Goal: Task Accomplishment & Management: Manage account settings

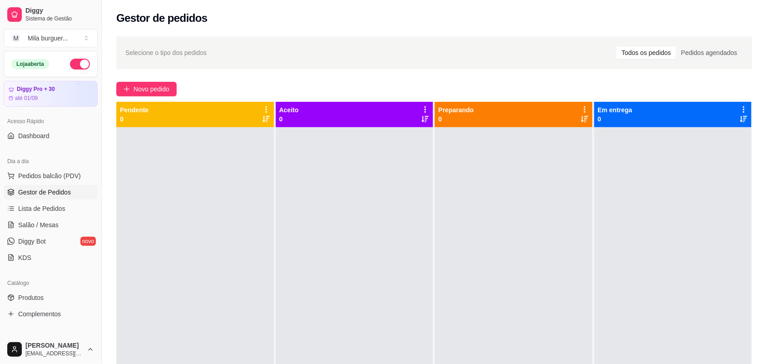
scroll to position [57, 0]
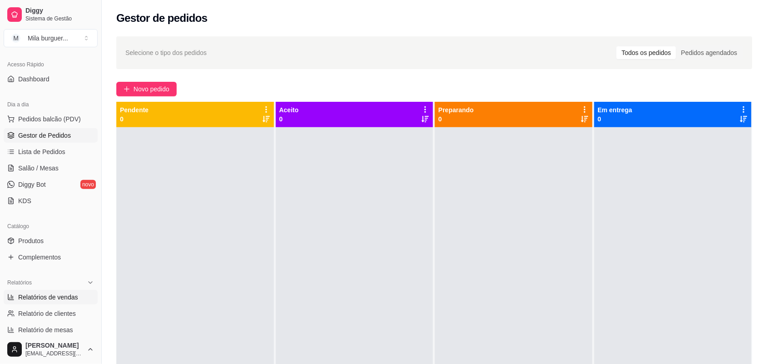
click at [51, 293] on span "Relatórios de vendas" at bounding box center [48, 297] width 60 height 9
select select "ALL"
select select "0"
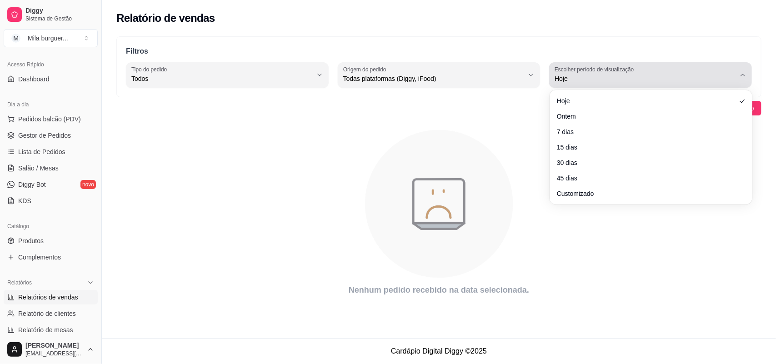
click at [699, 70] on div "Hoje" at bounding box center [644, 75] width 181 height 18
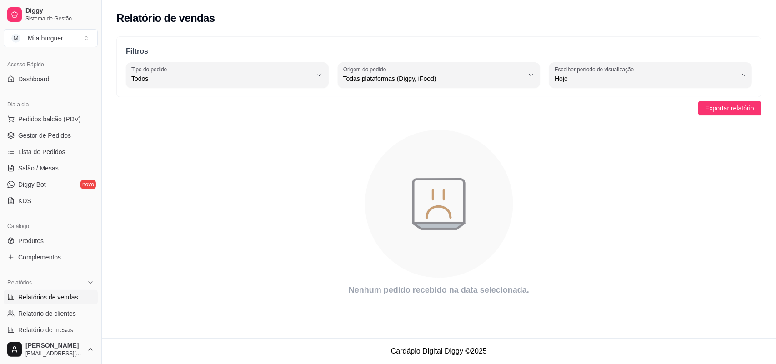
click at [597, 119] on span "Ontem" at bounding box center [646, 115] width 172 height 9
type input "1"
select select "1"
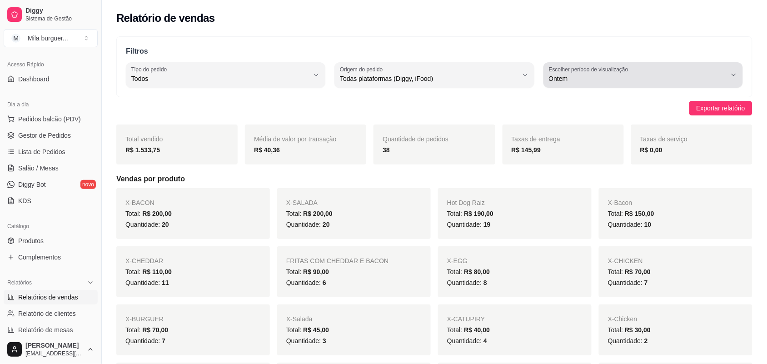
click at [640, 74] on span "Ontem" at bounding box center [638, 78] width 178 height 9
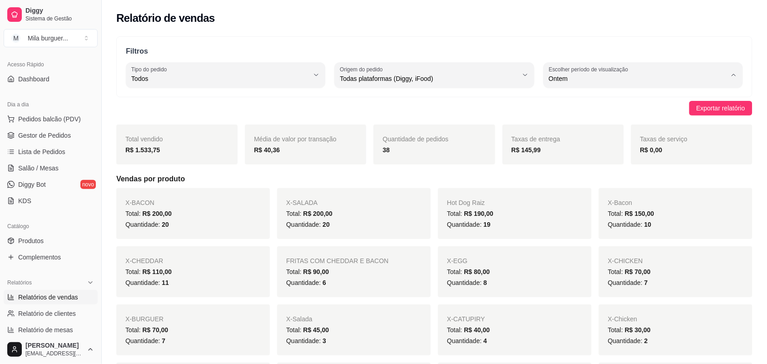
click at [596, 132] on span "7 dias" at bounding box center [638, 130] width 169 height 9
type input "7"
select select "7"
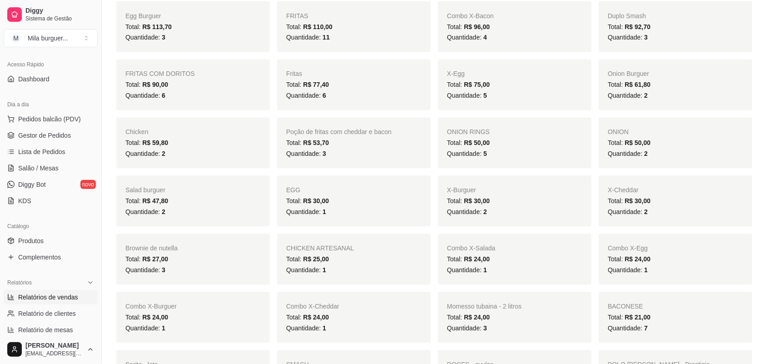
scroll to position [227, 0]
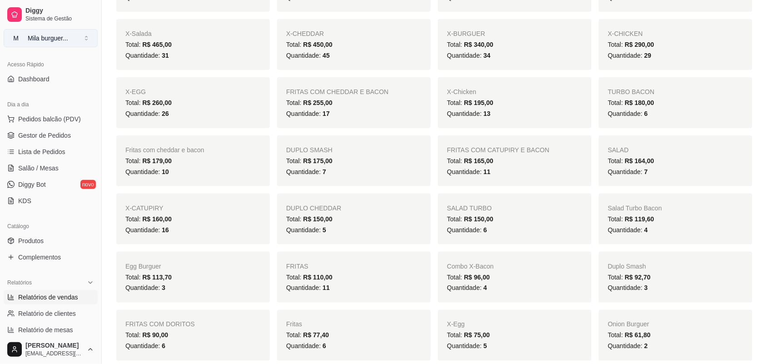
click at [60, 34] on div "Mila burguer ..." at bounding box center [48, 38] width 40 height 9
click at [80, 84] on div "M Mila Salgados" at bounding box center [52, 86] width 100 height 15
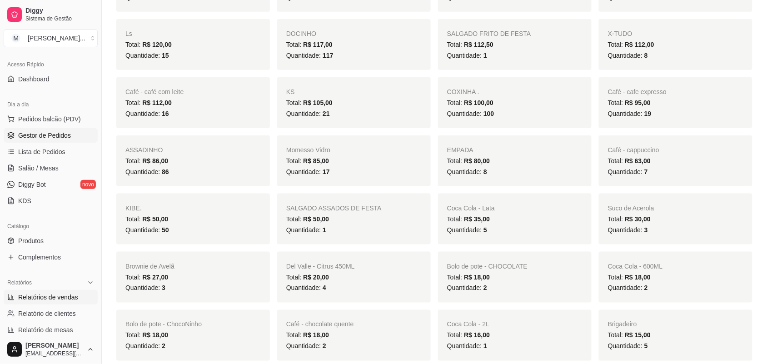
click at [44, 139] on span "Gestor de Pedidos" at bounding box center [44, 135] width 53 height 9
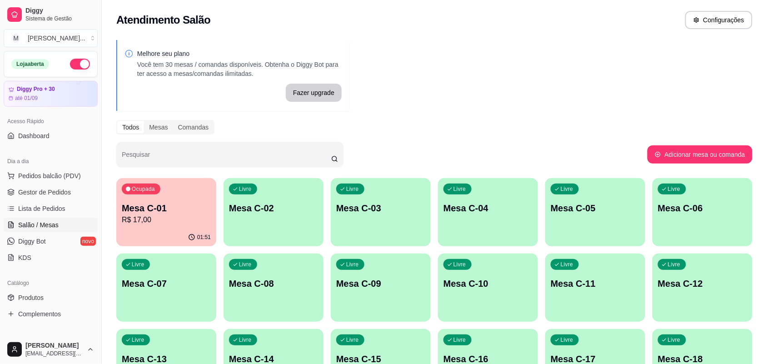
click at [173, 219] on p "R$ 17,00" at bounding box center [166, 219] width 89 height 11
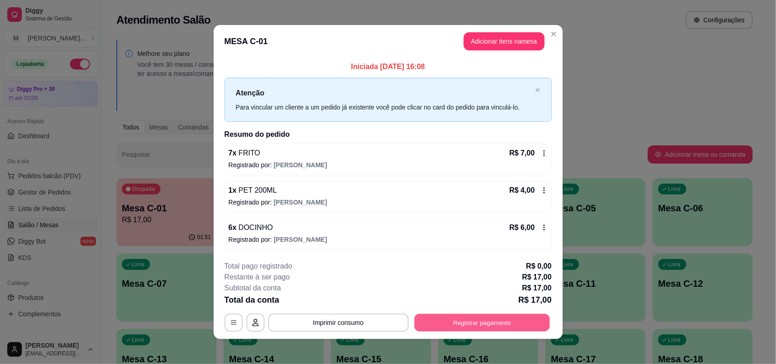
click at [442, 323] on button "Registrar pagamento" at bounding box center [481, 323] width 135 height 18
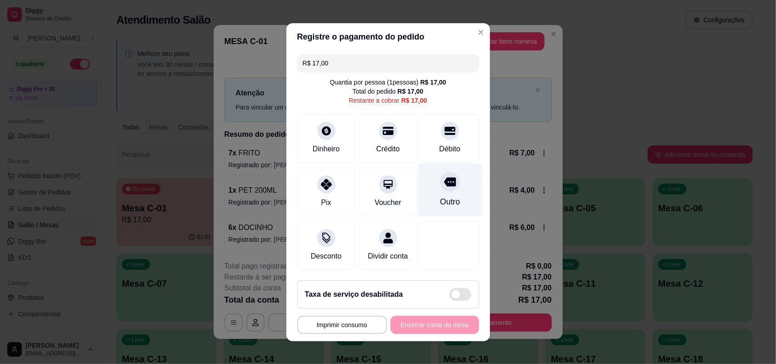
click at [448, 203] on div "Outro" at bounding box center [450, 189] width 64 height 53
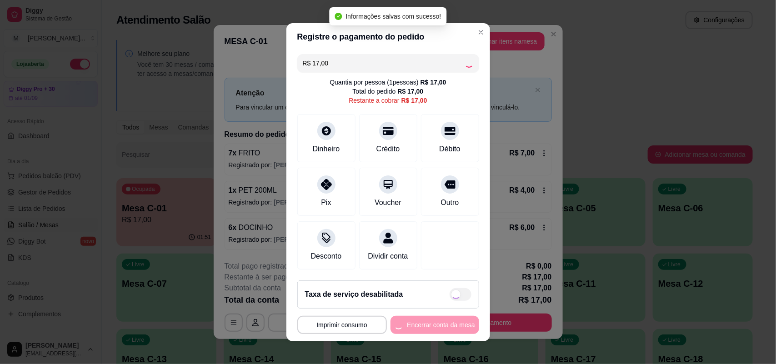
type input "R$ 0,00"
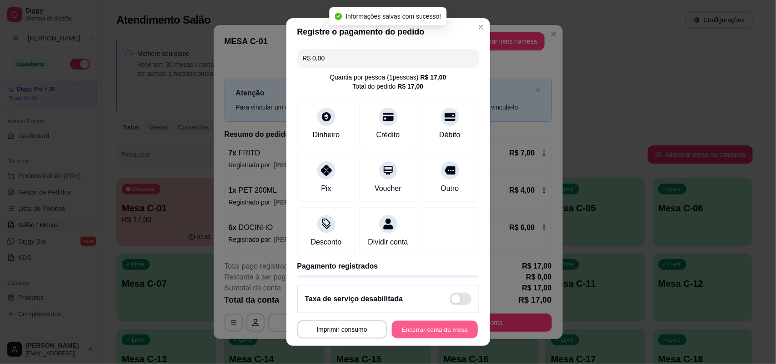
click at [428, 330] on button "Encerrar conta da mesa" at bounding box center [435, 330] width 86 height 18
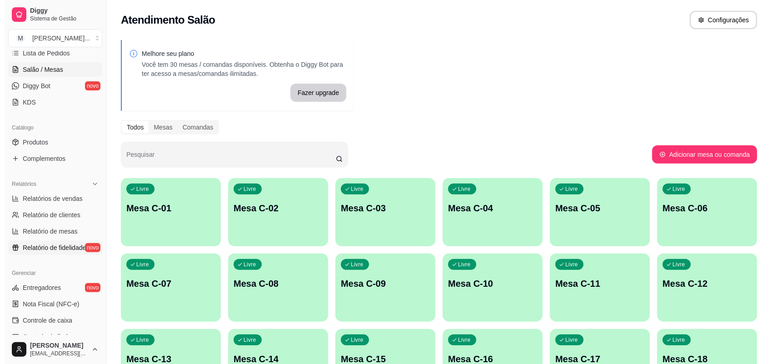
scroll to position [170, 0]
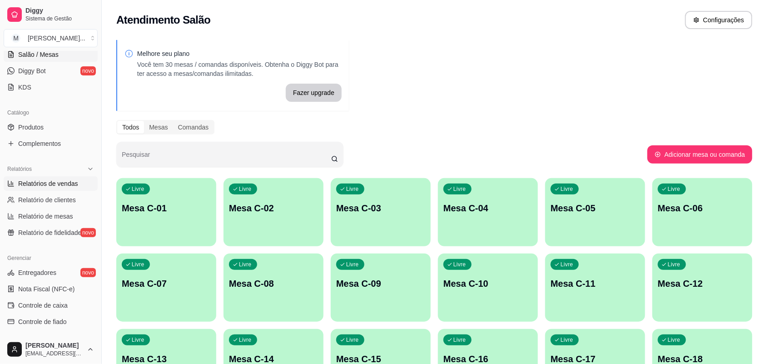
click at [55, 184] on span "Relatórios de vendas" at bounding box center [48, 183] width 60 height 9
select select "ALL"
select select "0"
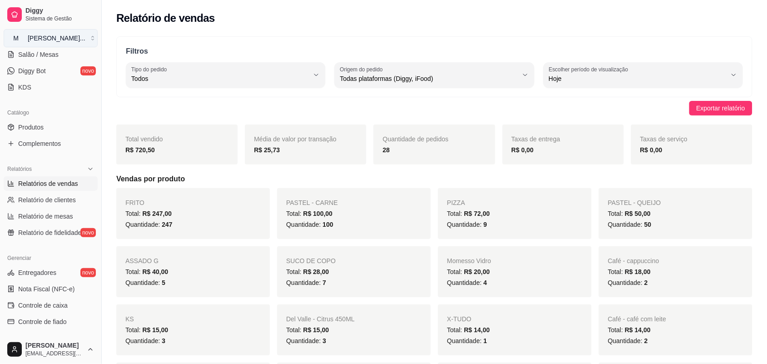
click at [86, 35] on button "M [PERSON_NAME] ..." at bounding box center [51, 38] width 94 height 18
click at [87, 70] on div "M Mila burguer" at bounding box center [52, 71] width 100 height 15
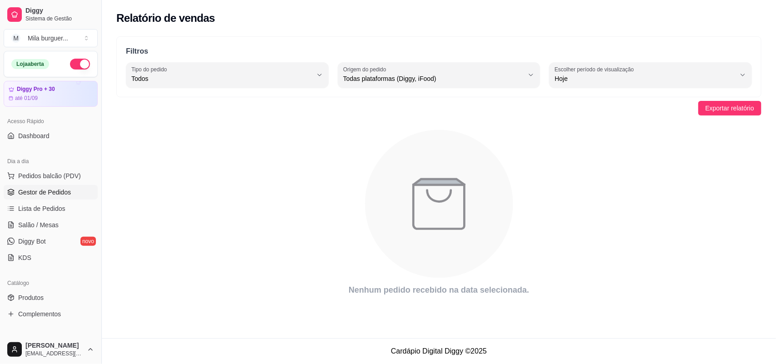
click at [45, 185] on link "Gestor de Pedidos" at bounding box center [51, 192] width 94 height 15
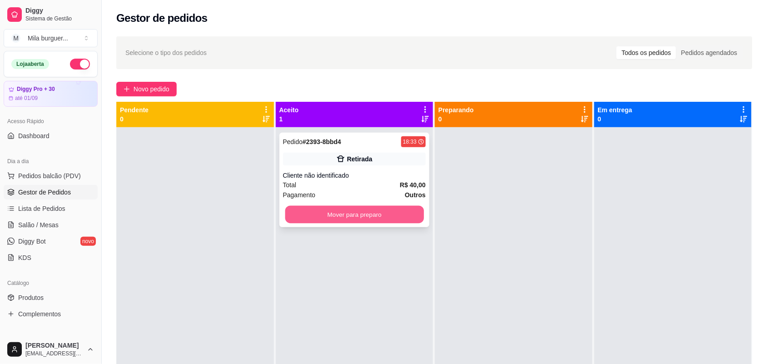
click at [387, 219] on button "Mover para preparo" at bounding box center [354, 215] width 139 height 18
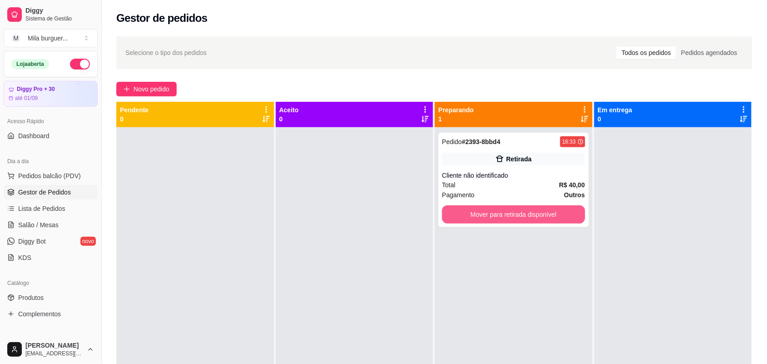
click at [476, 217] on button "Mover para retirada disponível" at bounding box center [513, 214] width 143 height 18
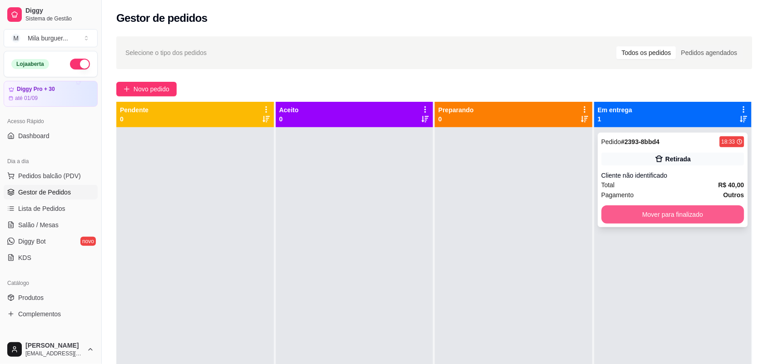
click at [625, 218] on button "Mover para finalizado" at bounding box center [673, 214] width 143 height 18
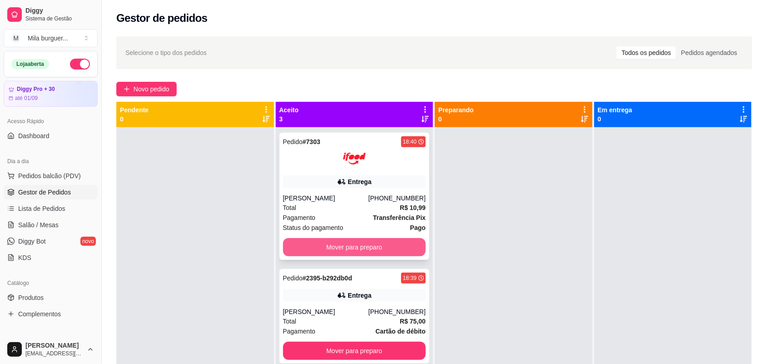
click at [326, 254] on button "Mover para preparo" at bounding box center [354, 247] width 143 height 18
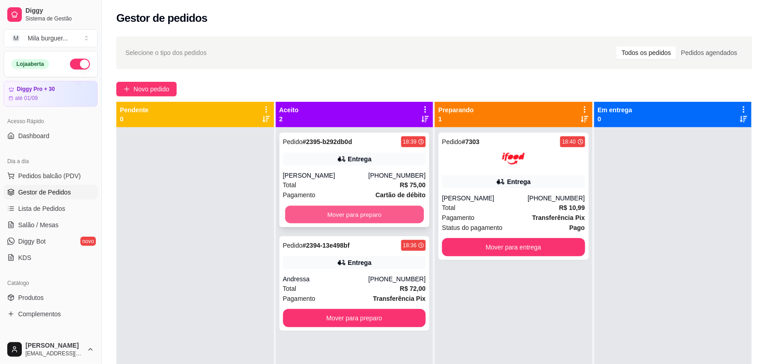
click at [346, 222] on button "Mover para preparo" at bounding box center [354, 215] width 139 height 18
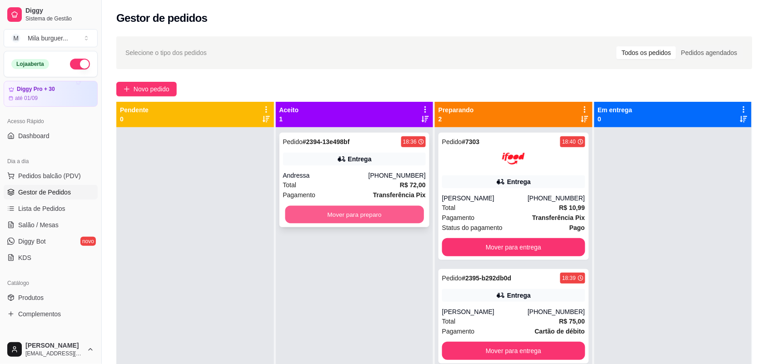
click at [350, 219] on button "Mover para preparo" at bounding box center [354, 215] width 139 height 18
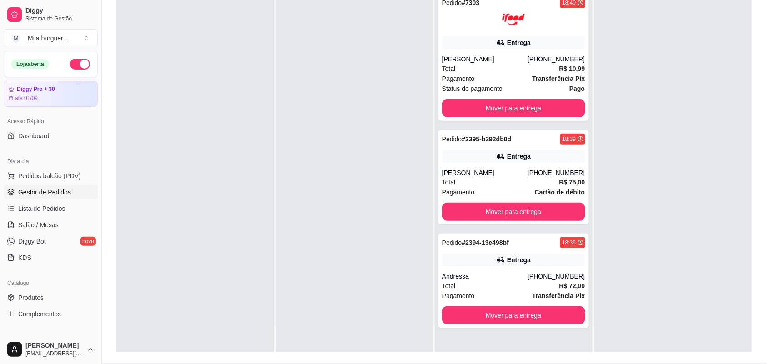
scroll to position [139, 0]
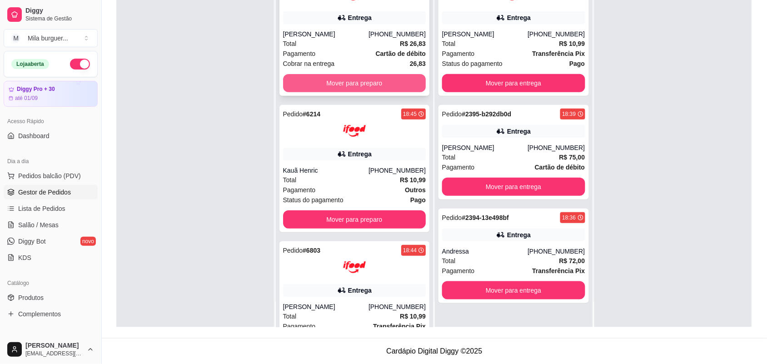
click at [367, 89] on button "Mover para preparo" at bounding box center [354, 83] width 143 height 18
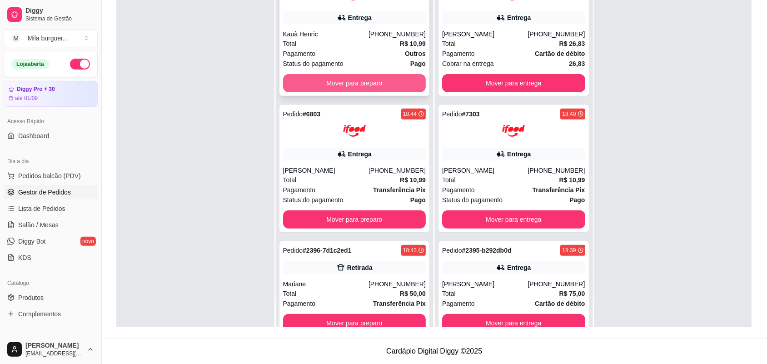
click at [363, 89] on button "Mover para preparo" at bounding box center [354, 83] width 143 height 18
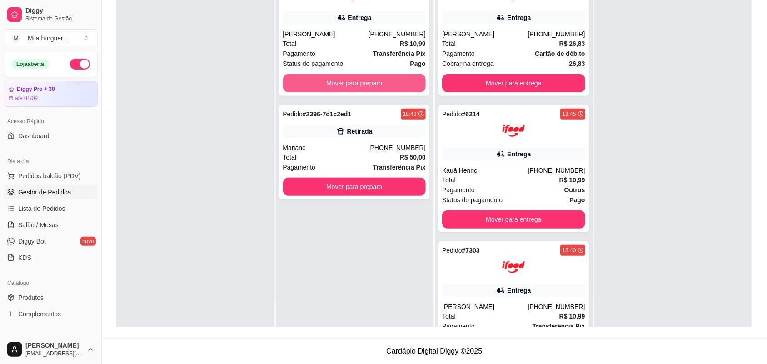
click at [363, 89] on button "Mover para preparo" at bounding box center [354, 83] width 143 height 18
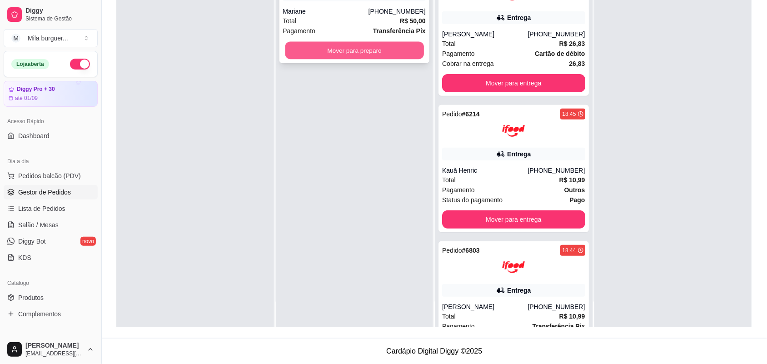
click at [392, 50] on button "Mover para preparo" at bounding box center [354, 51] width 139 height 18
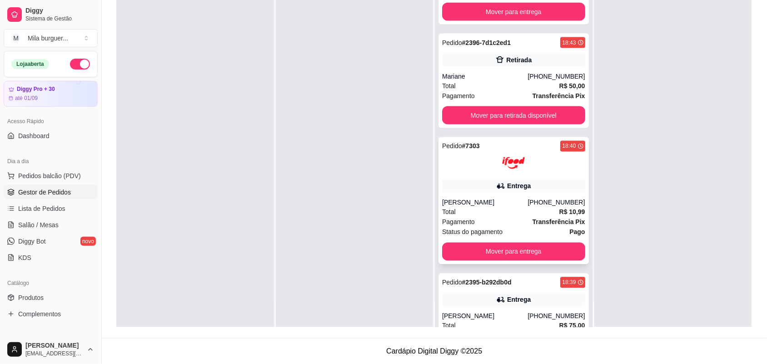
scroll to position [341, 0]
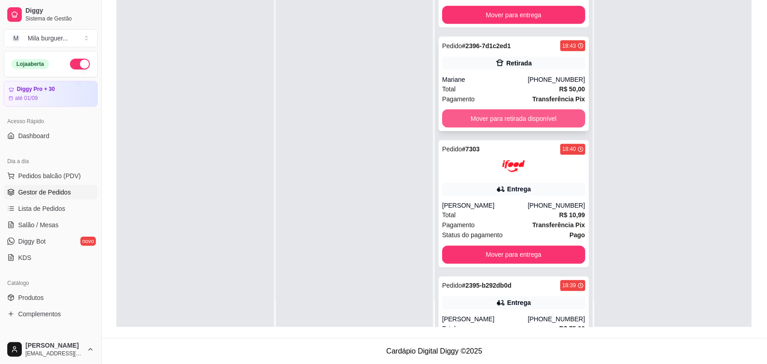
click at [504, 115] on button "Mover para retirada disponível" at bounding box center [513, 119] width 143 height 18
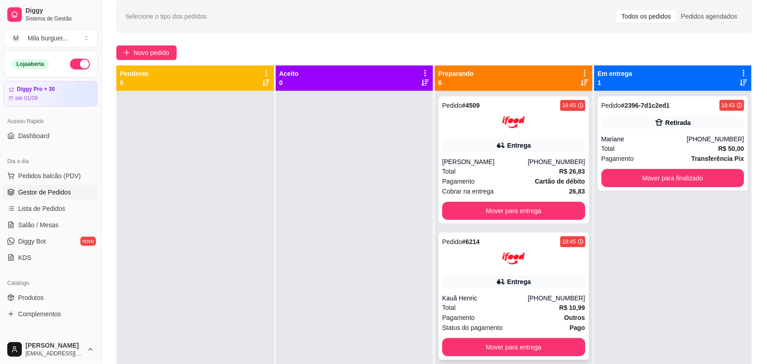
scroll to position [25, 0]
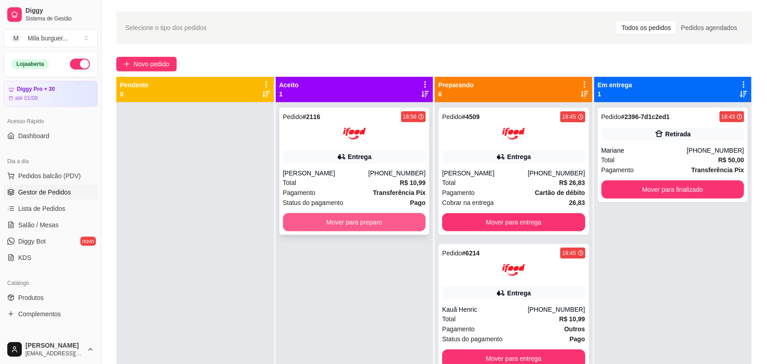
click at [376, 223] on button "Mover para preparo" at bounding box center [354, 222] width 143 height 18
click at [360, 226] on button "Mover para preparo" at bounding box center [354, 222] width 143 height 18
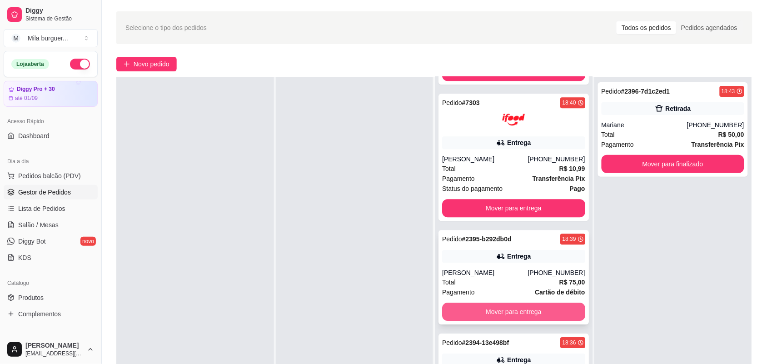
scroll to position [139, 0]
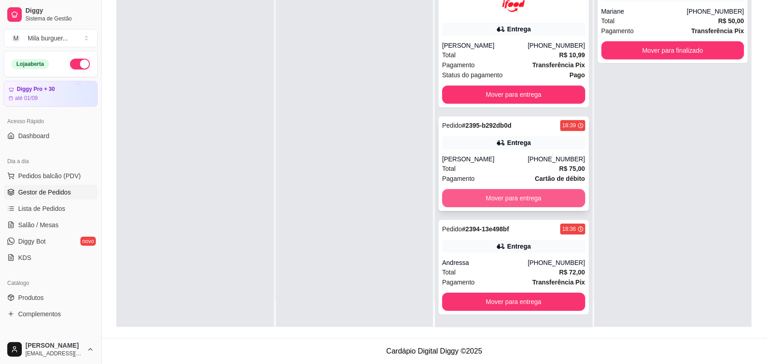
click at [534, 302] on button "Mover para entrega" at bounding box center [513, 302] width 143 height 18
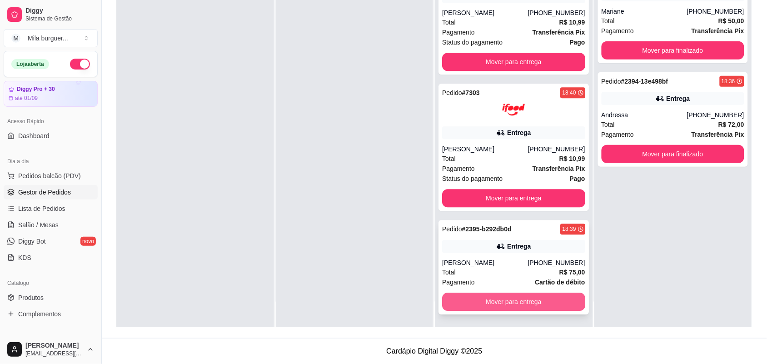
scroll to position [568, 0]
click at [534, 302] on button "Mover para entrega" at bounding box center [513, 302] width 143 height 18
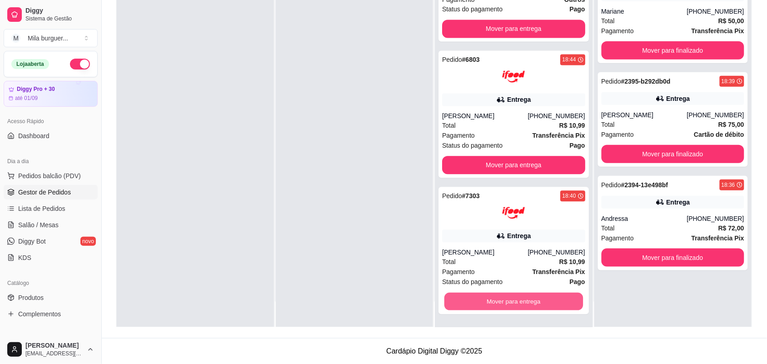
click at [534, 302] on button "Mover para entrega" at bounding box center [513, 302] width 139 height 18
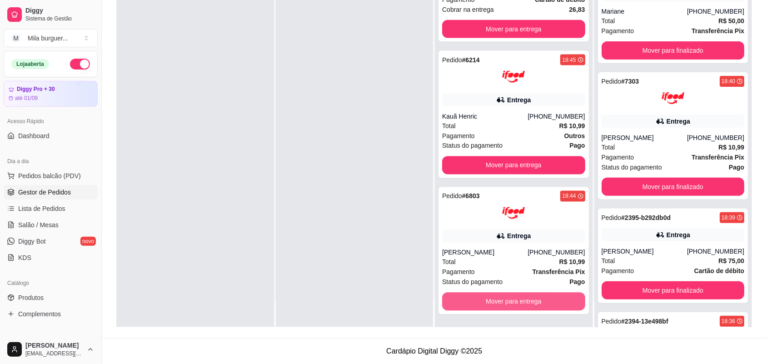
scroll to position [328, 0]
click at [534, 301] on button "Mover para entrega" at bounding box center [513, 302] width 143 height 18
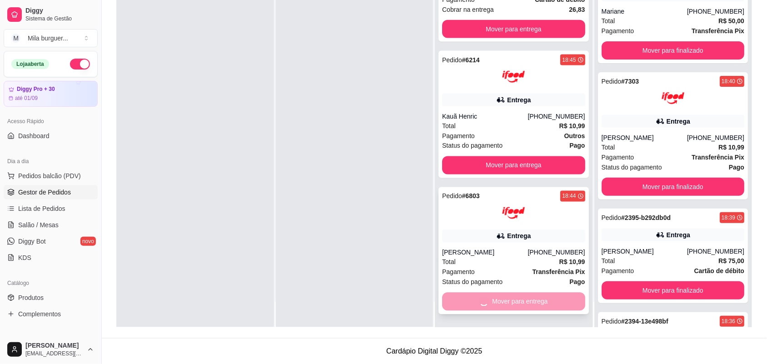
scroll to position [191, 0]
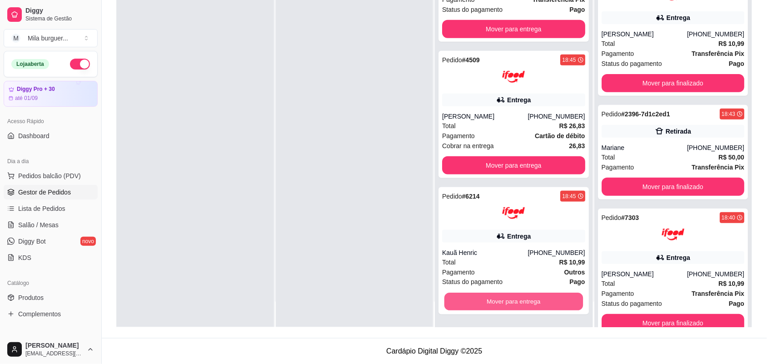
click at [534, 301] on button "Mover para entrega" at bounding box center [513, 302] width 139 height 18
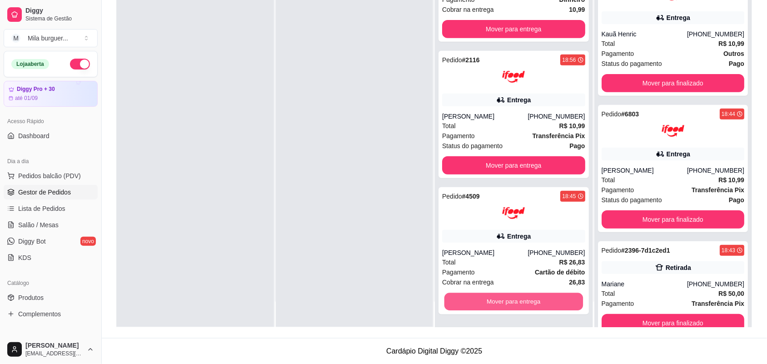
click at [534, 301] on button "Mover para entrega" at bounding box center [513, 302] width 139 height 18
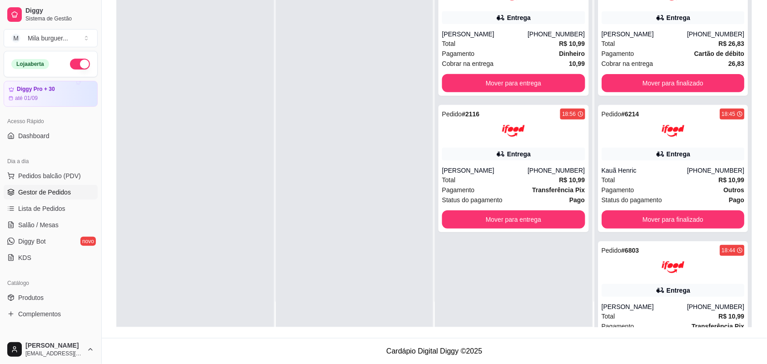
scroll to position [0, 0]
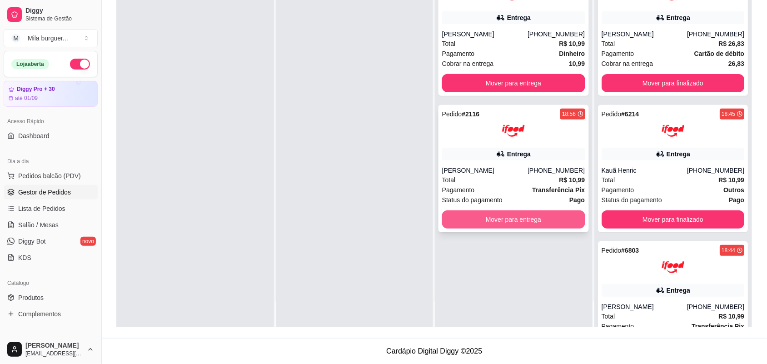
click at [535, 214] on button "Mover para entrega" at bounding box center [513, 219] width 143 height 18
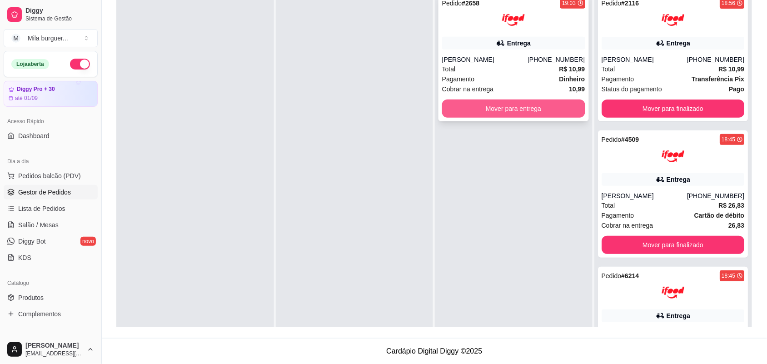
scroll to position [82, 0]
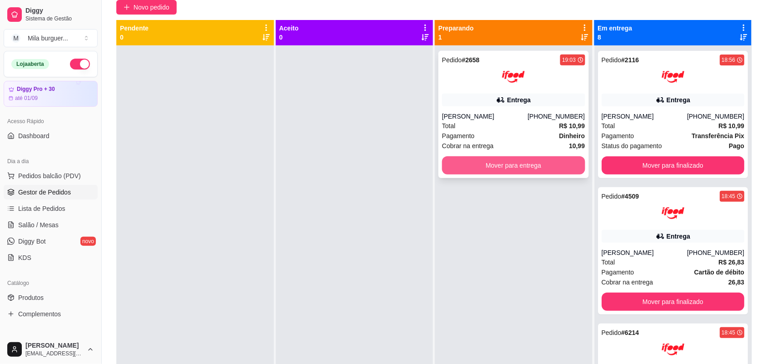
click at [492, 165] on button "Mover para entrega" at bounding box center [513, 165] width 143 height 18
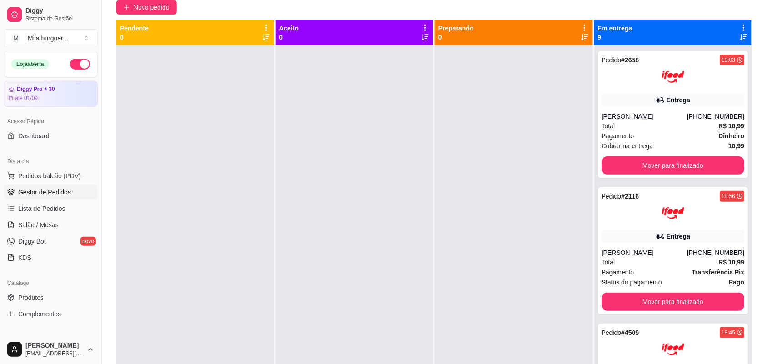
click at [37, 285] on div "Catálogo" at bounding box center [51, 283] width 94 height 15
click at [37, 298] on span "Produtos" at bounding box center [30, 297] width 25 height 9
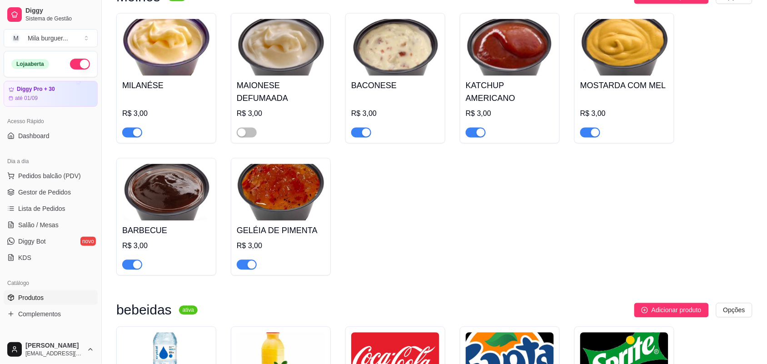
scroll to position [2499, 0]
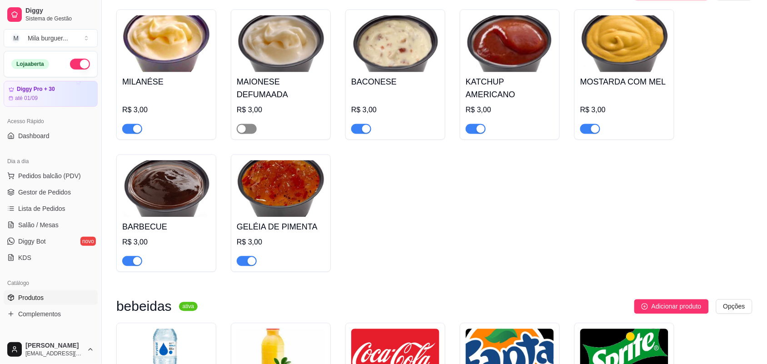
click at [240, 133] on div "button" at bounding box center [242, 129] width 8 height 8
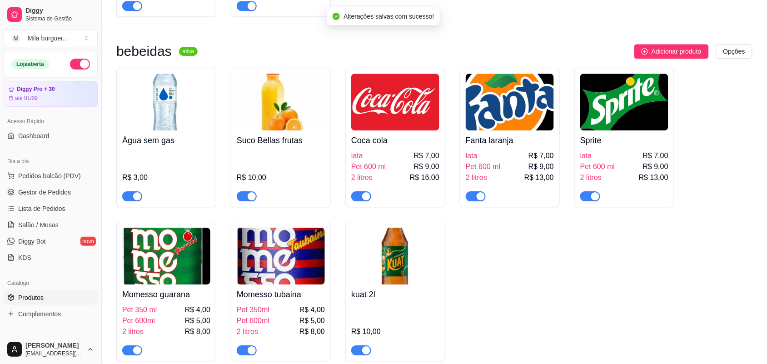
scroll to position [2613, 0]
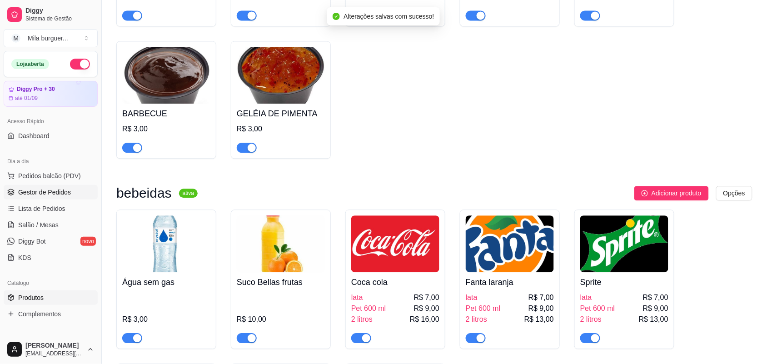
click at [41, 194] on span "Gestor de Pedidos" at bounding box center [44, 192] width 53 height 9
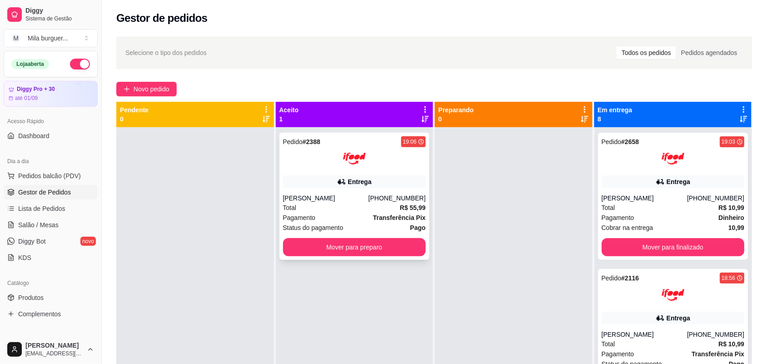
click at [413, 257] on div "Pedido # 2388 19:06 Entrega [PERSON_NAME] [PHONE_NUMBER] Total R$ 55,99 Pagamen…" at bounding box center [354, 196] width 150 height 127
click at [408, 242] on button "Mover para preparo" at bounding box center [354, 248] width 139 height 18
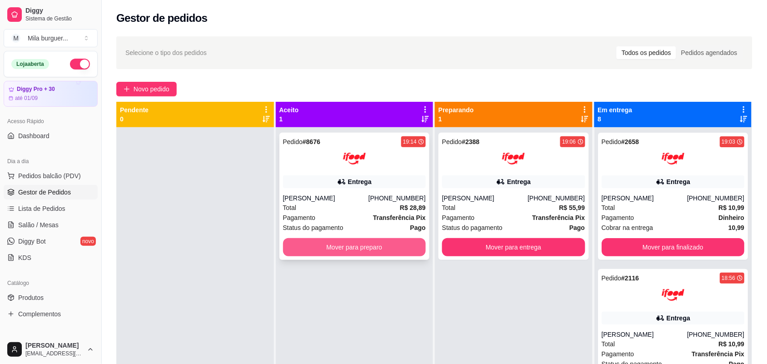
click at [389, 254] on button "Mover para preparo" at bounding box center [354, 247] width 143 height 18
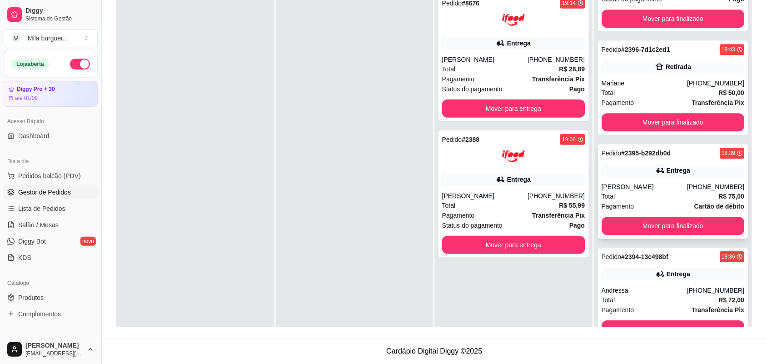
scroll to position [639, 0]
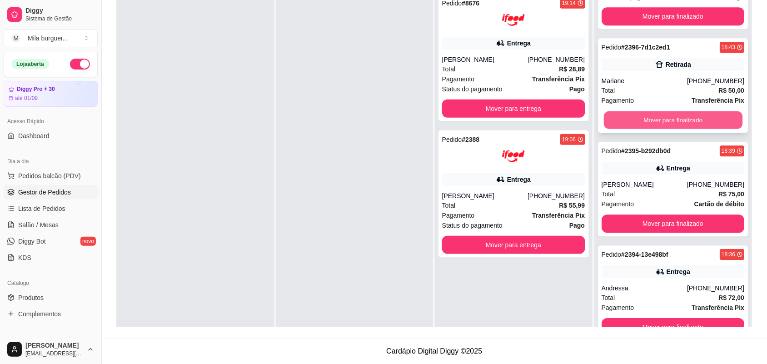
click at [652, 116] on button "Mover para finalizado" at bounding box center [672, 120] width 139 height 18
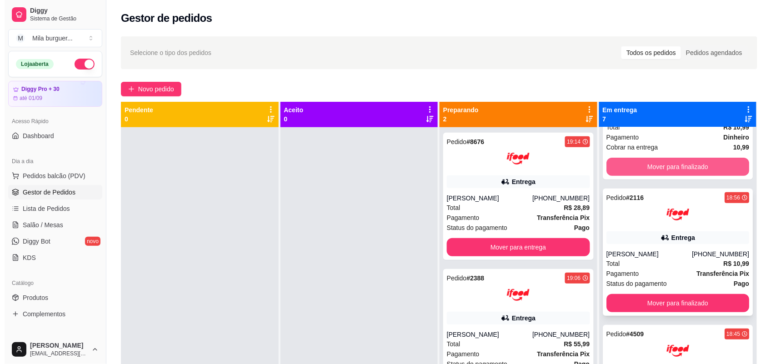
scroll to position [0, 0]
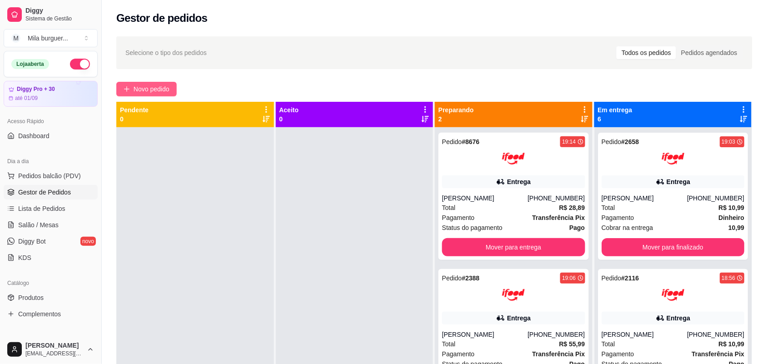
click at [157, 85] on span "Novo pedido" at bounding box center [152, 89] width 36 height 10
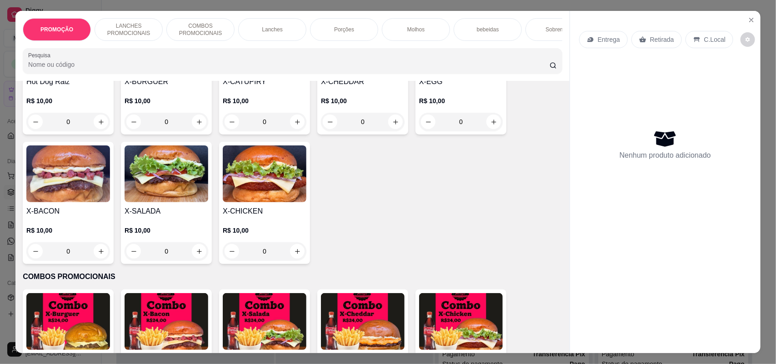
scroll to position [284, 0]
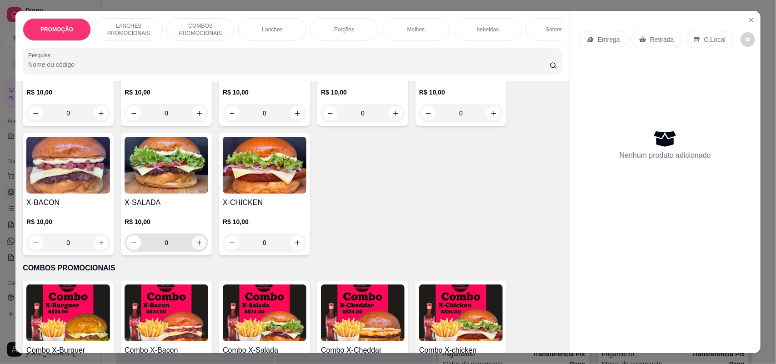
click at [196, 246] on icon "increase-product-quantity" at bounding box center [199, 242] width 7 height 7
type input "1"
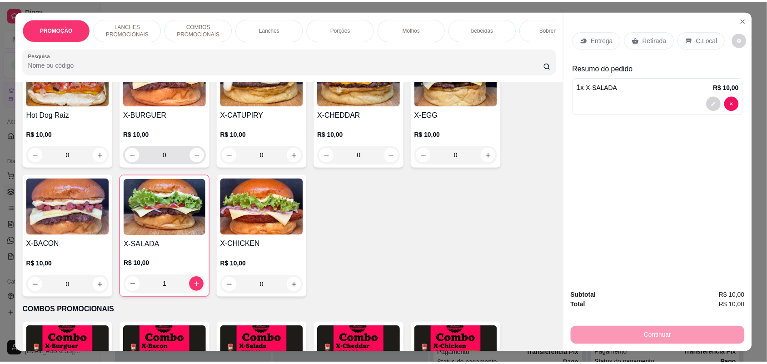
scroll to position [170, 0]
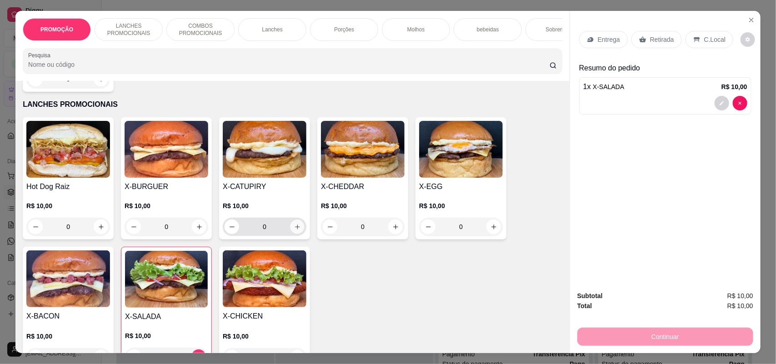
click at [294, 230] on icon "increase-product-quantity" at bounding box center [297, 227] width 7 height 7
type input "1"
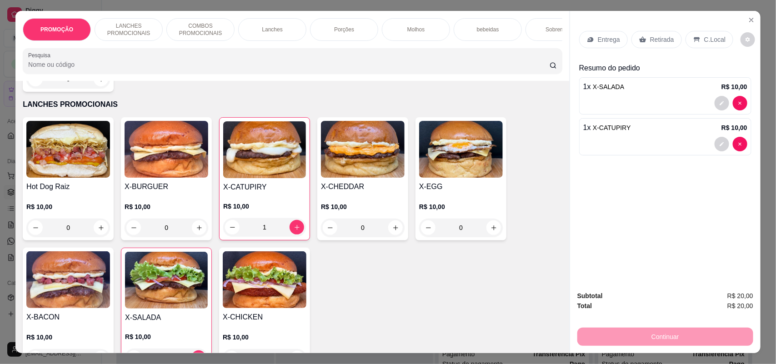
click at [644, 40] on div "Retirada" at bounding box center [656, 39] width 50 height 17
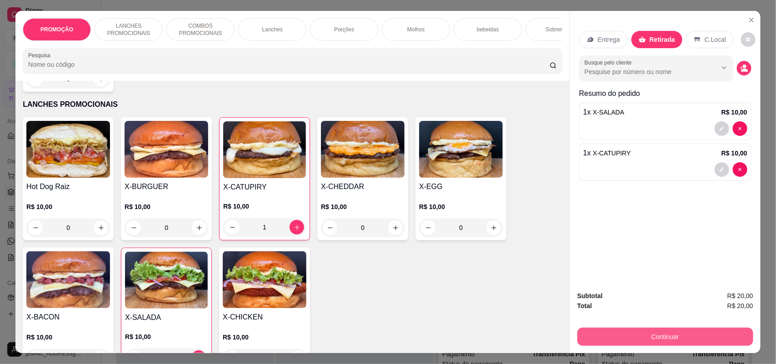
click at [635, 340] on button "Continuar" at bounding box center [665, 337] width 176 height 18
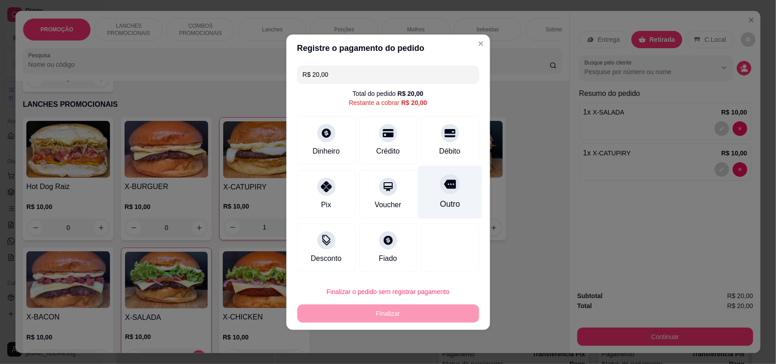
click at [440, 185] on div at bounding box center [450, 184] width 20 height 20
type input "R$ 0,00"
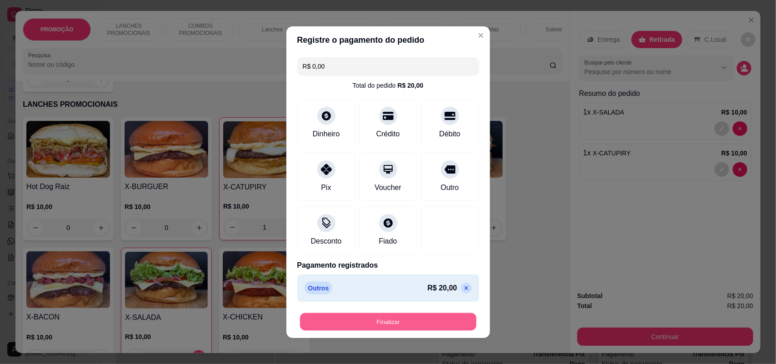
click at [429, 322] on button "Finalizar" at bounding box center [388, 322] width 176 height 18
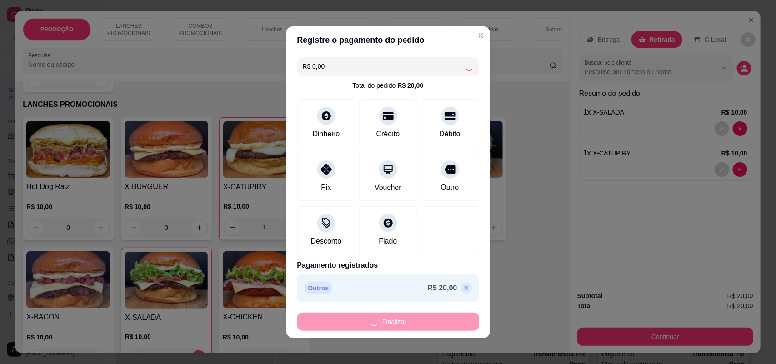
type input "0"
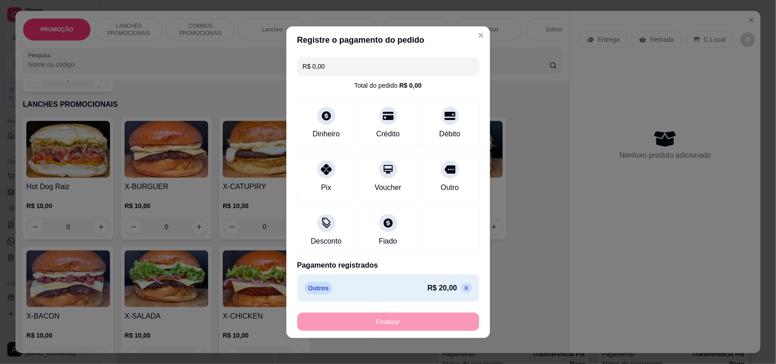
type input "-R$ 20,00"
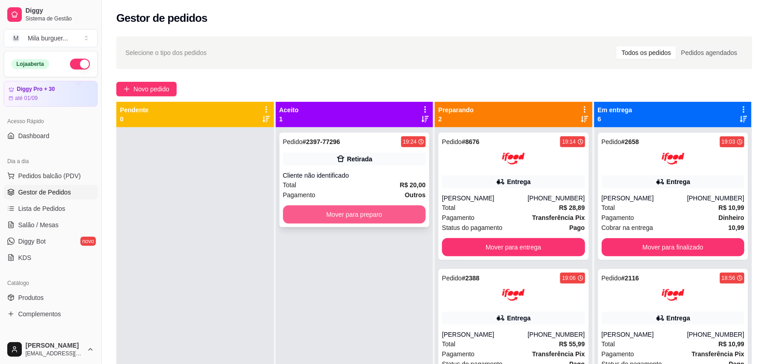
click at [417, 211] on button "Mover para preparo" at bounding box center [354, 214] width 143 height 18
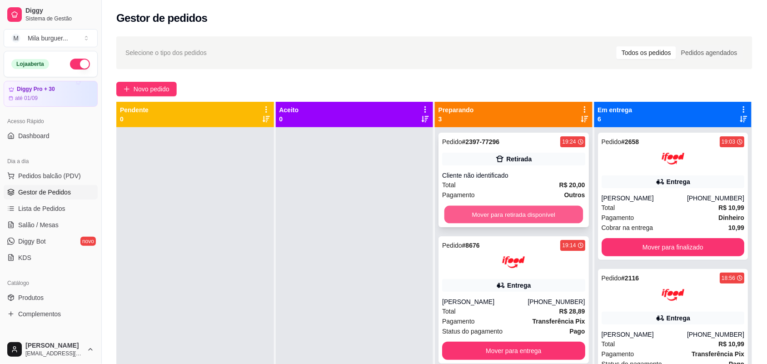
click at [513, 219] on button "Mover para retirada disponível" at bounding box center [513, 215] width 139 height 18
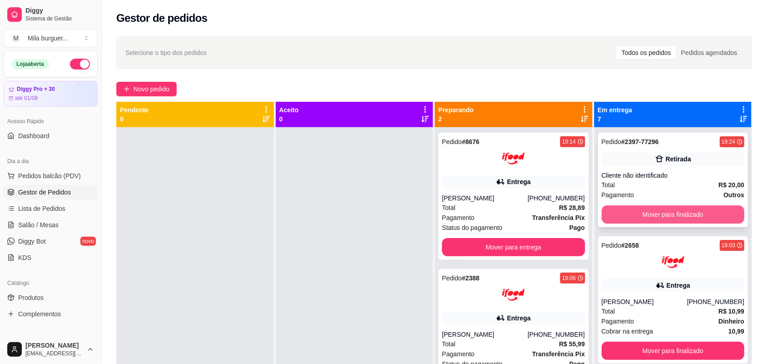
click at [632, 212] on button "Mover para finalizado" at bounding box center [673, 214] width 143 height 18
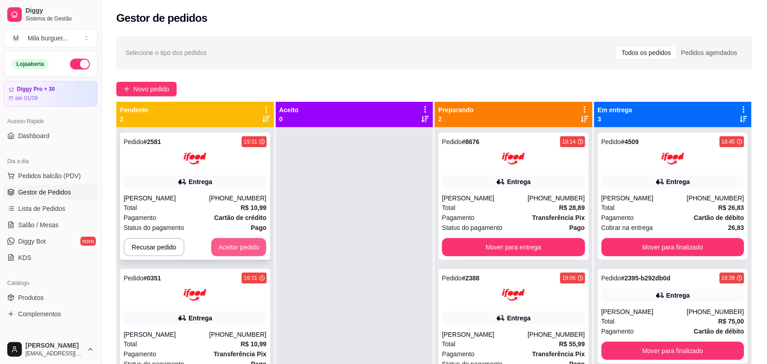
click at [248, 251] on button "Aceitar pedido" at bounding box center [238, 247] width 55 height 18
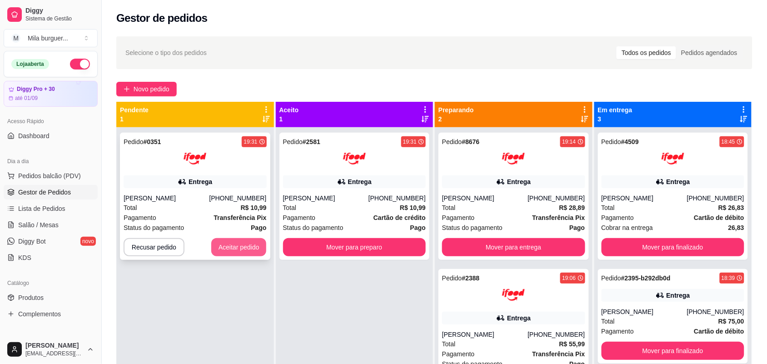
click at [246, 249] on button "Aceitar pedido" at bounding box center [238, 247] width 55 height 18
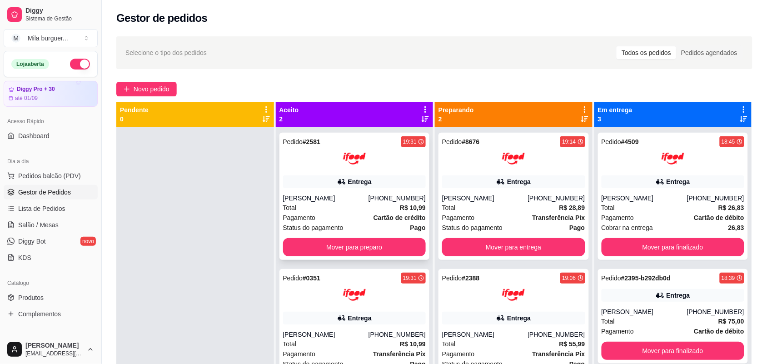
click at [339, 257] on div "Pedido # 2581 19:31 Entrega [PERSON_NAME] [PHONE_NUMBER] Total R$ 10,99 Pagamen…" at bounding box center [354, 196] width 150 height 127
click at [310, 244] on button "Mover para preparo" at bounding box center [354, 248] width 139 height 18
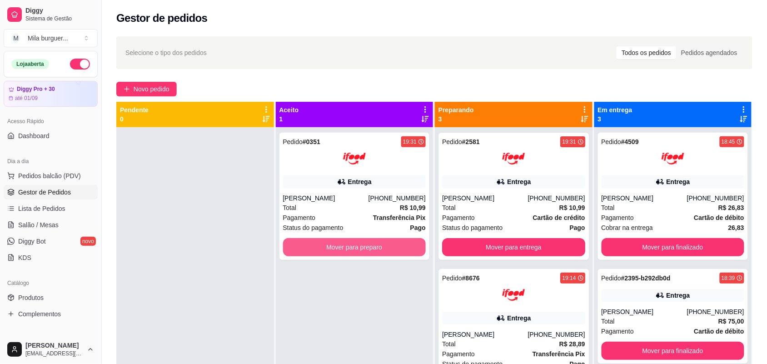
click at [310, 244] on button "Mover para preparo" at bounding box center [354, 247] width 143 height 18
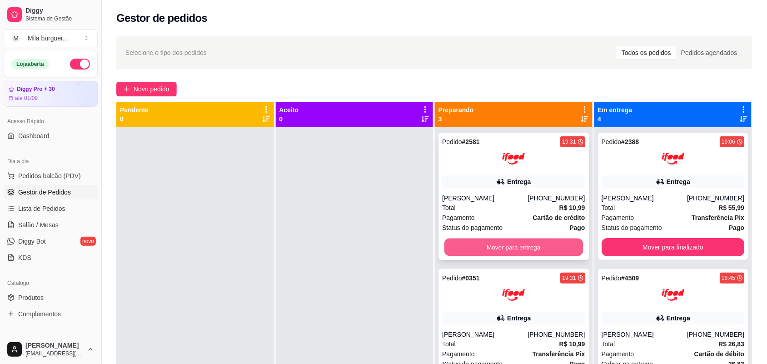
click at [474, 243] on button "Mover para entrega" at bounding box center [513, 248] width 139 height 18
click at [474, 244] on button "Mover para entrega" at bounding box center [513, 247] width 143 height 18
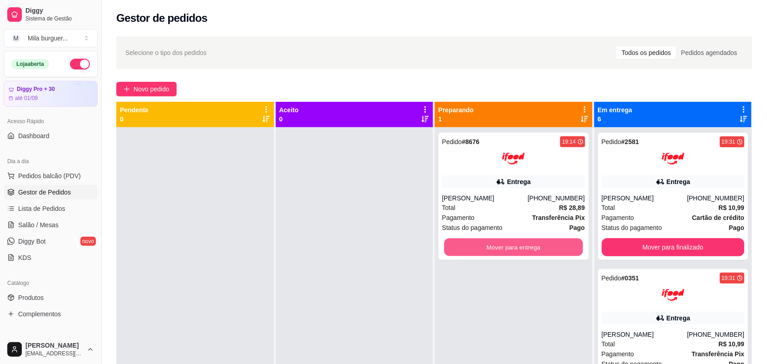
click at [474, 244] on button "Mover para entrega" at bounding box center [513, 248] width 139 height 18
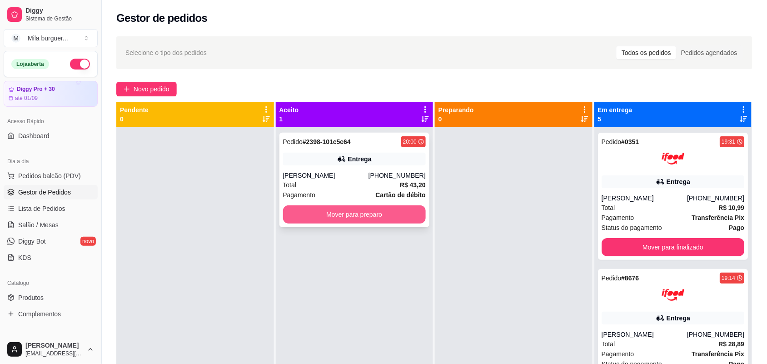
click at [330, 222] on button "Mover para preparo" at bounding box center [354, 214] width 143 height 18
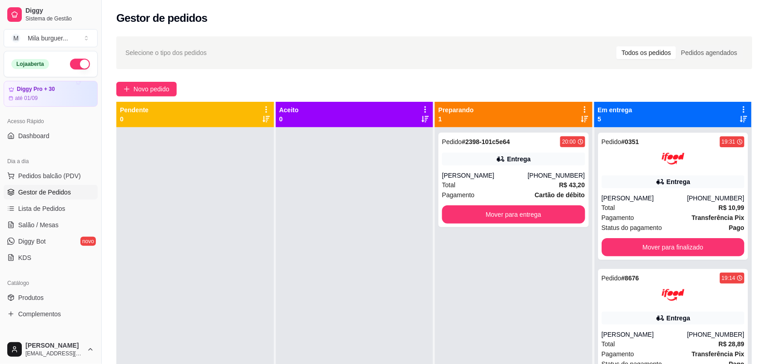
click at [169, 96] on div "Selecione o tipo dos pedidos Todos os pedidos Pedidos agendados Novo pedido Pen…" at bounding box center [434, 254] width 665 height 446
click at [146, 85] on span "Novo pedido" at bounding box center [152, 89] width 36 height 10
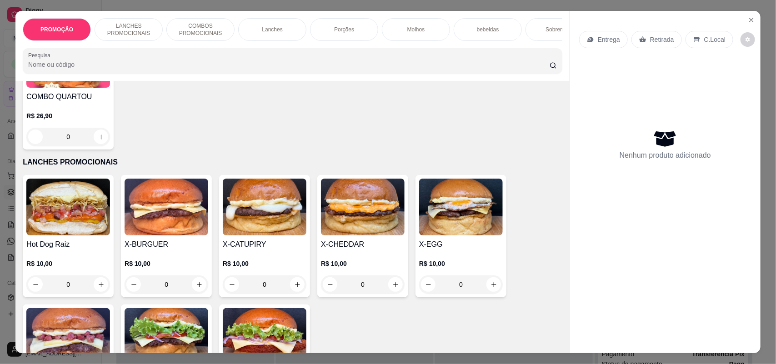
scroll to position [114, 0]
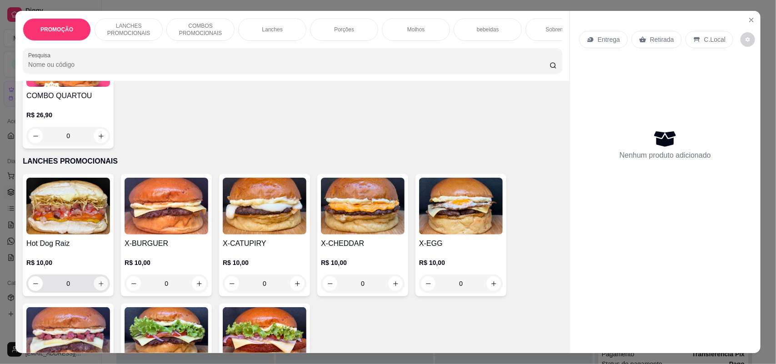
click at [94, 285] on button "increase-product-quantity" at bounding box center [101, 284] width 14 height 14
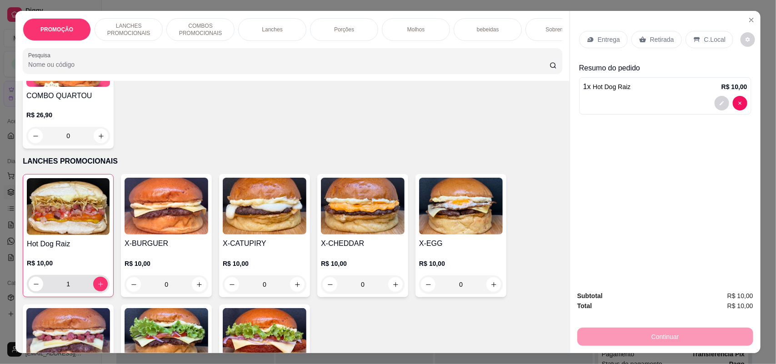
click at [94, 285] on div "1" at bounding box center [68, 284] width 79 height 18
click at [97, 288] on icon "increase-product-quantity" at bounding box center [100, 284] width 7 height 7
type input "3"
click at [720, 103] on button "decrease-product-quantity" at bounding box center [721, 103] width 14 height 14
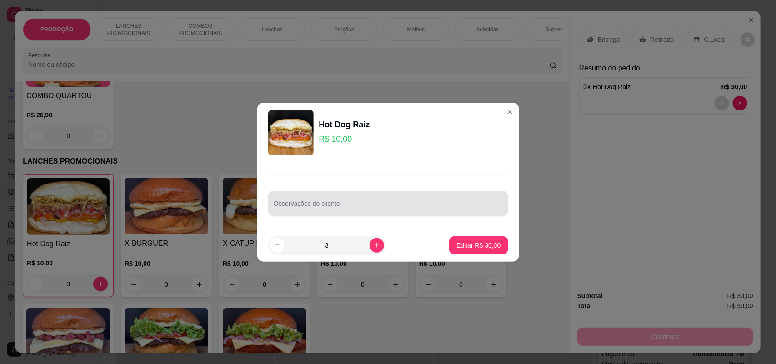
drag, startPoint x: 440, startPoint y: 196, endPoint x: 442, endPoint y: 191, distance: 5.9
click at [439, 194] on div at bounding box center [388, 203] width 229 height 18
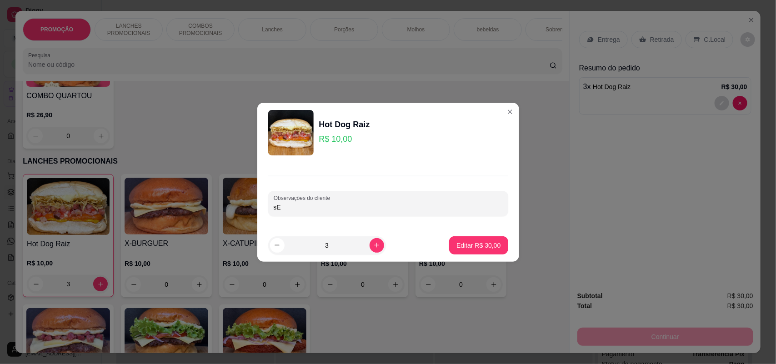
type input "s"
type input "1 SEM VINAGRETE"
click at [458, 240] on button "Editar R$ 30,00" at bounding box center [478, 245] width 57 height 18
type input "0"
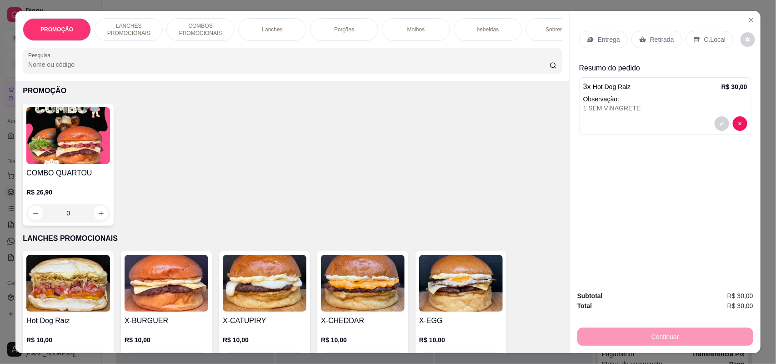
scroll to position [0, 0]
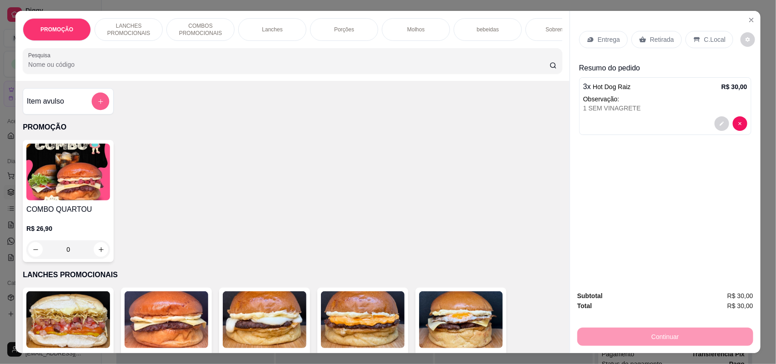
click at [96, 110] on button "add-separate-item" at bounding box center [101, 102] width 18 height 18
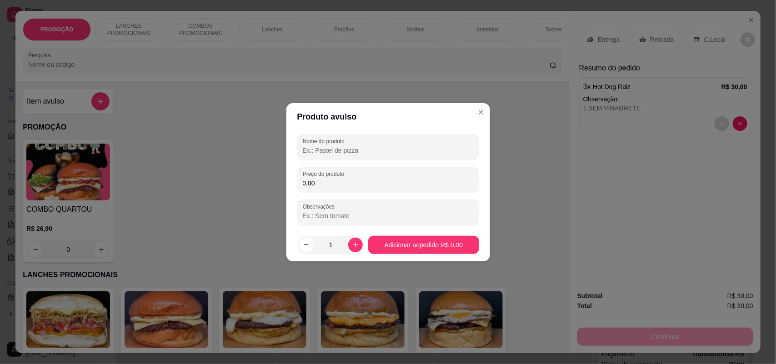
click at [359, 149] on input "Nome do produto" at bounding box center [388, 150] width 171 height 9
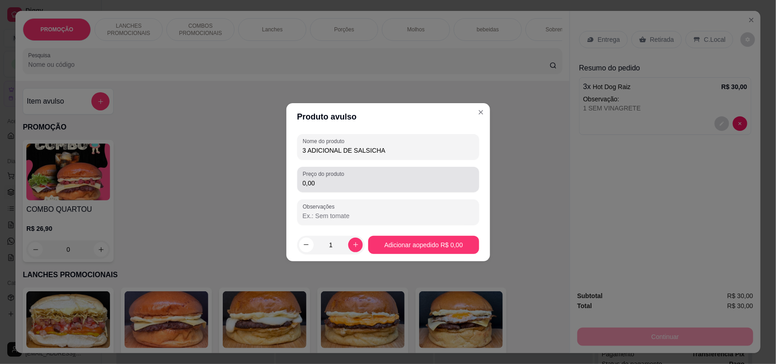
type input "3 ADICIONAL DE SALSICHA"
click at [349, 177] on div "0,00" at bounding box center [388, 179] width 171 height 18
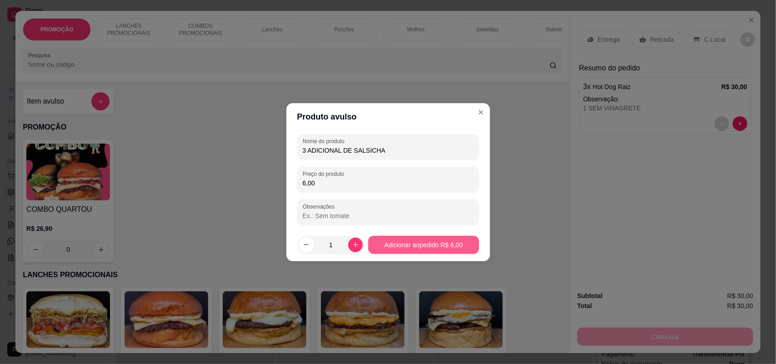
type input "6,00"
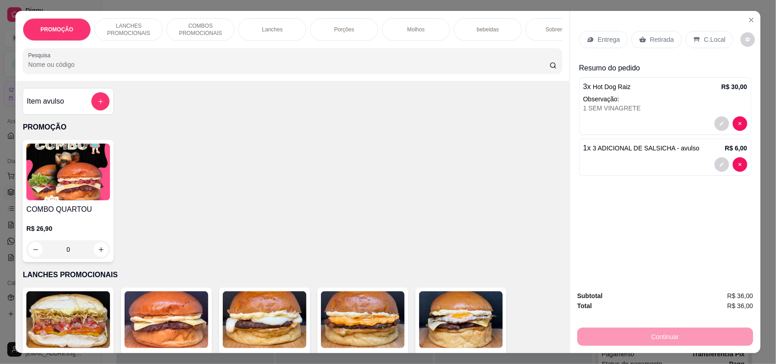
click at [650, 36] on p "Retirada" at bounding box center [662, 39] width 24 height 9
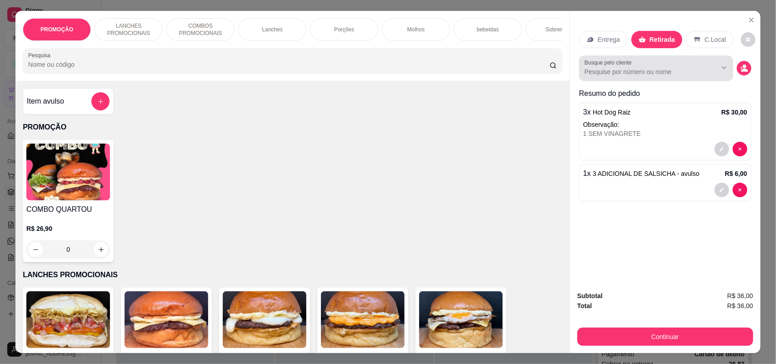
click at [704, 67] on button "Show suggestions" at bounding box center [711, 68] width 14 height 14
type input "1303"
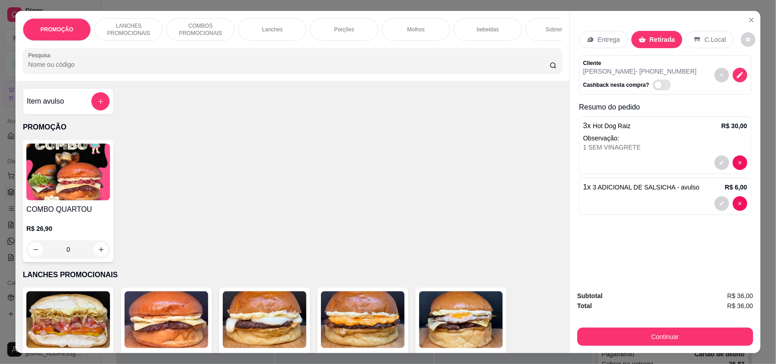
click at [686, 324] on div "Subtotal R$ 36,00 Total R$ 36,00 Continuar" at bounding box center [665, 318] width 176 height 55
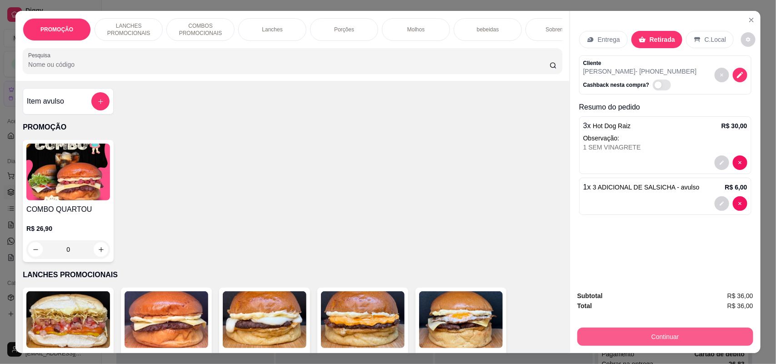
click at [684, 329] on button "Continuar" at bounding box center [665, 337] width 176 height 18
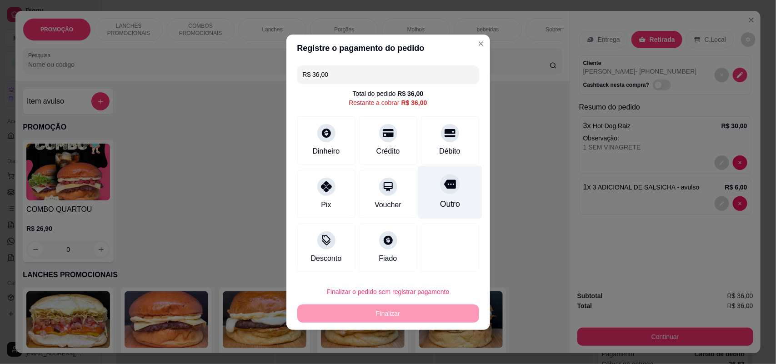
click at [453, 200] on div "Outro" at bounding box center [450, 191] width 64 height 53
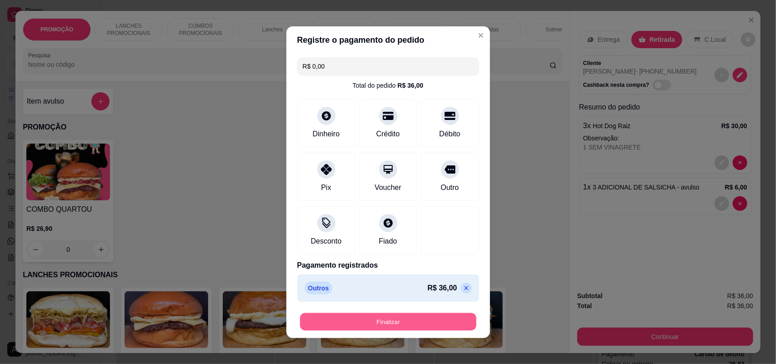
click at [414, 321] on button "Finalizar" at bounding box center [388, 322] width 176 height 18
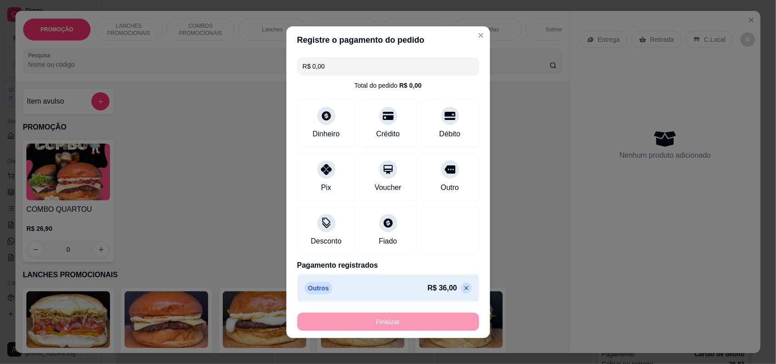
type input "-R$ 36,00"
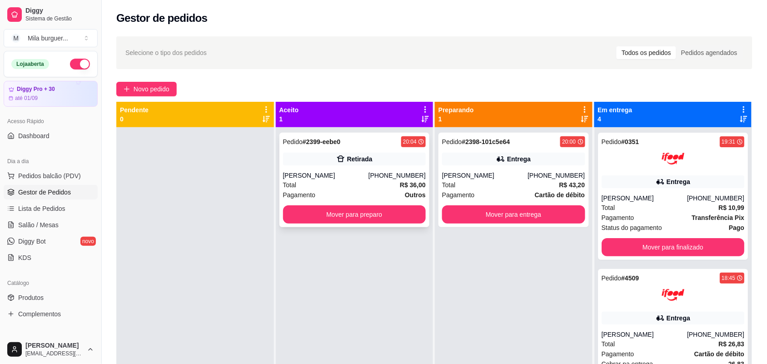
click at [325, 200] on div "Pedido # 2399-eebe0 20:04 Retirada [PERSON_NAME] [PHONE_NUMBER] Total R$ 36,00 …" at bounding box center [354, 180] width 150 height 95
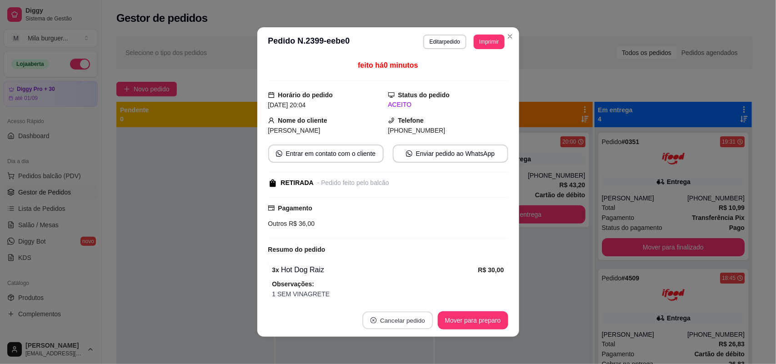
click at [398, 321] on button "Cancelar pedido" at bounding box center [397, 321] width 70 height 18
click at [414, 300] on button "Sim" at bounding box center [418, 298] width 36 height 18
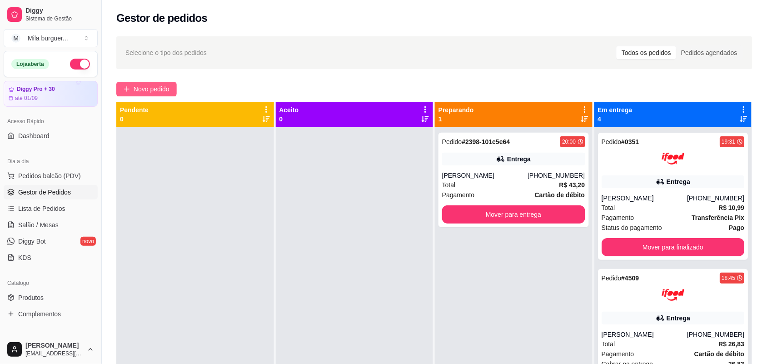
click at [141, 88] on span "Novo pedido" at bounding box center [152, 89] width 36 height 10
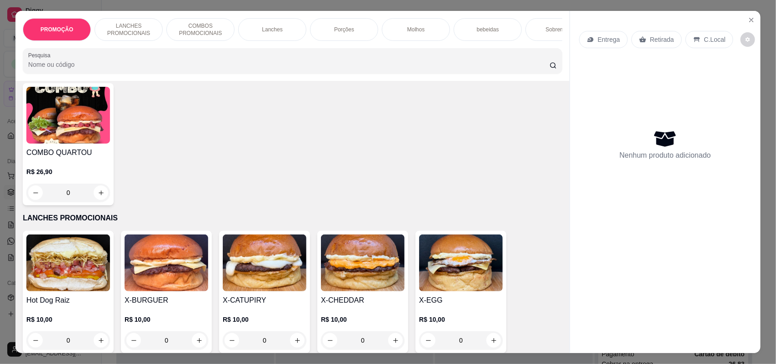
scroll to position [227, 0]
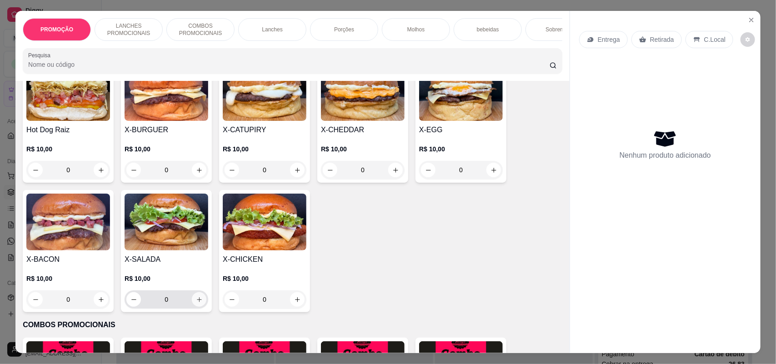
click at [196, 303] on icon "increase-product-quantity" at bounding box center [199, 299] width 7 height 7
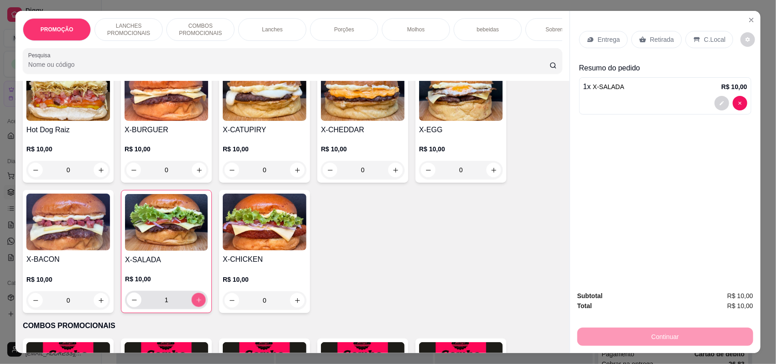
click at [195, 304] on icon "increase-product-quantity" at bounding box center [198, 300] width 7 height 7
type input "2"
click at [600, 39] on p "Entrega" at bounding box center [608, 39] width 22 height 9
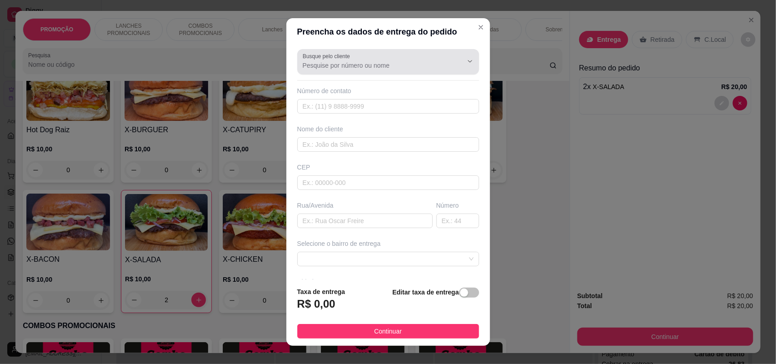
click at [419, 60] on div at bounding box center [388, 62] width 171 height 18
type input "8916"
click at [450, 57] on button "Show suggestions" at bounding box center [457, 61] width 15 height 15
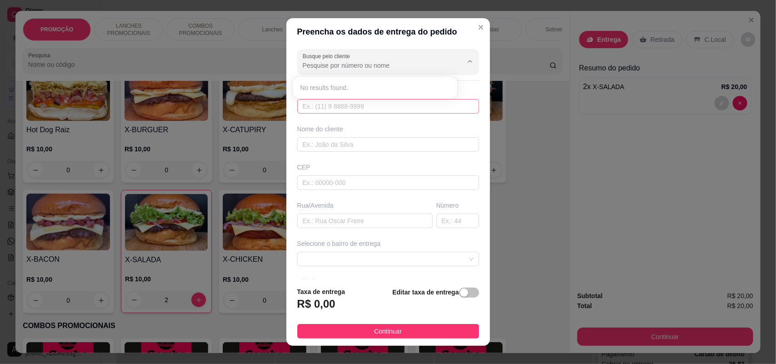
click at [418, 100] on input "text" at bounding box center [388, 106] width 182 height 15
click at [416, 106] on input "text" at bounding box center [388, 106] width 182 height 15
type input "[PHONE_NUMBER]"
click at [384, 139] on input "text" at bounding box center [388, 144] width 182 height 15
type input "a"
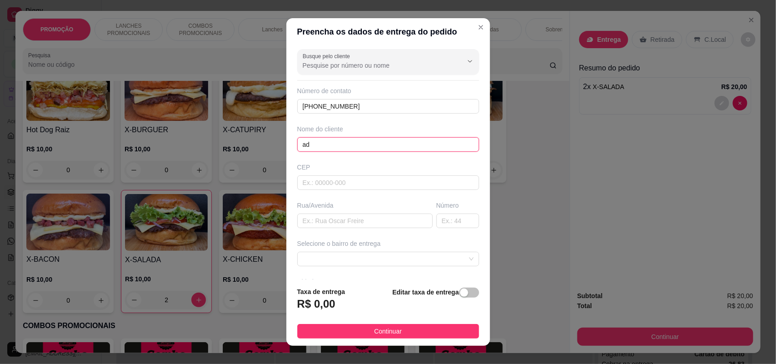
type input "a"
type input "Auto mecânica"
click at [382, 215] on input "text" at bounding box center [364, 221] width 135 height 15
type input "[PERSON_NAME] fru [PERSON_NAME]"
click at [436, 223] on input "text" at bounding box center [457, 221] width 43 height 15
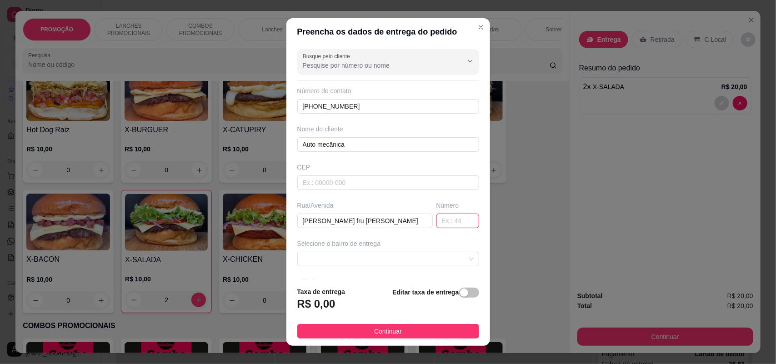
click at [436, 225] on input "text" at bounding box center [457, 221] width 43 height 15
click at [395, 258] on span at bounding box center [388, 259] width 171 height 14
type input "1160"
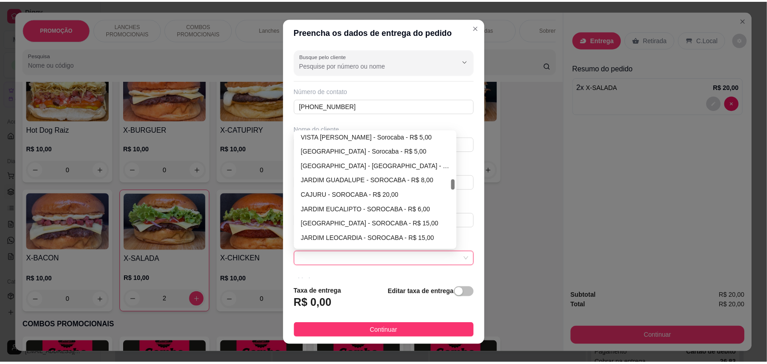
scroll to position [568, 0]
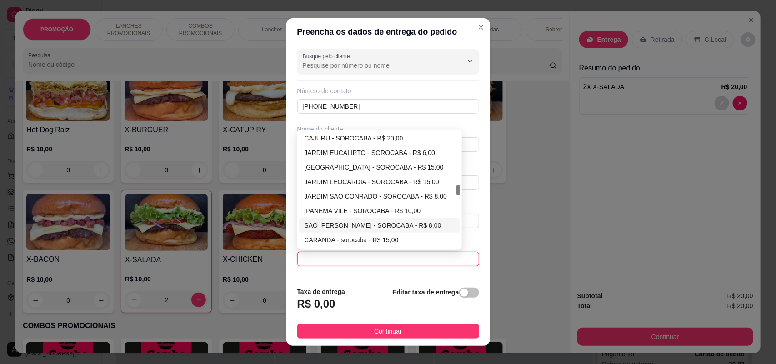
click at [373, 227] on div "SAO [PERSON_NAME] - SOROCABA - R$ 8,00" at bounding box center [379, 225] width 150 height 10
type input "SOROCABA"
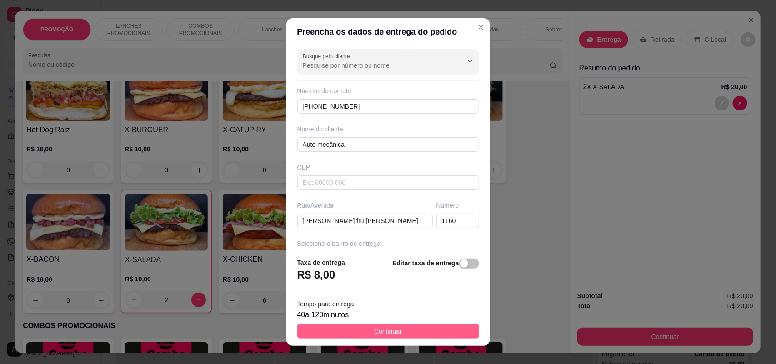
click at [374, 327] on span "Continuar" at bounding box center [388, 331] width 28 height 10
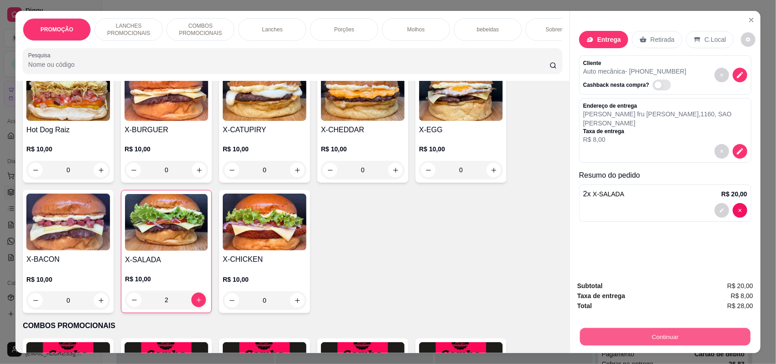
click at [634, 332] on button "Continuar" at bounding box center [665, 337] width 170 height 18
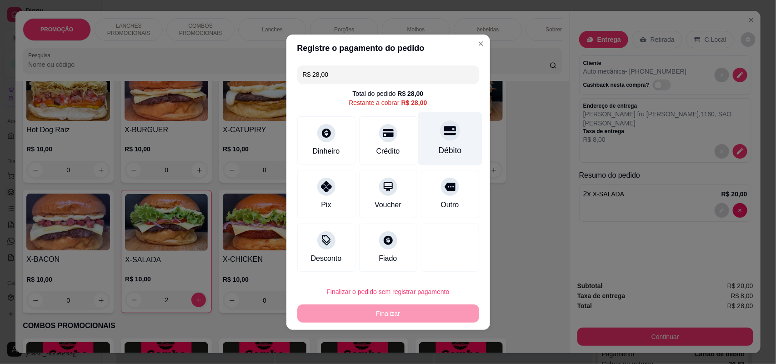
click at [453, 135] on div "Débito" at bounding box center [450, 138] width 64 height 53
type input "R$ 0,00"
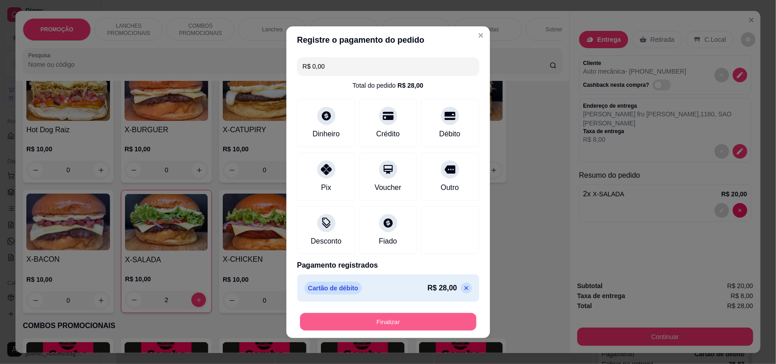
click at [426, 325] on button "Finalizar" at bounding box center [388, 322] width 176 height 18
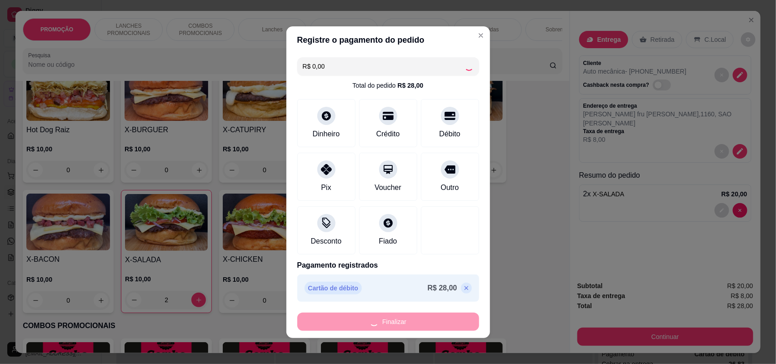
type input "0"
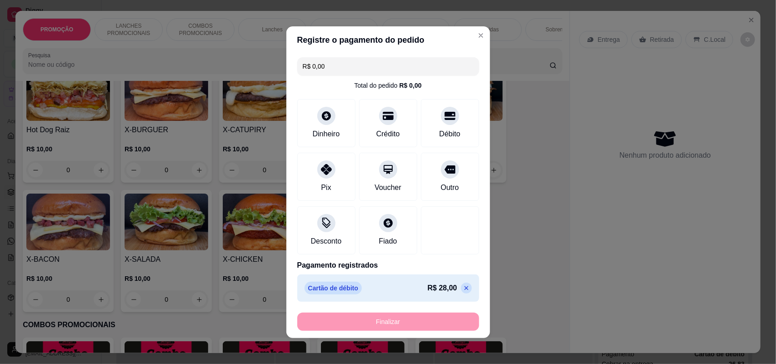
type input "-R$ 28,00"
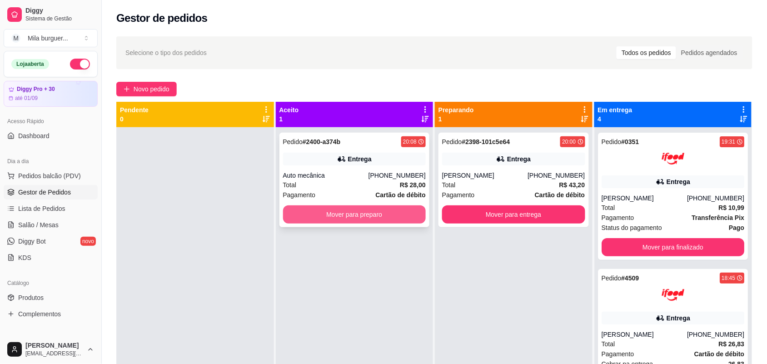
click at [334, 214] on button "Mover para preparo" at bounding box center [354, 214] width 143 height 18
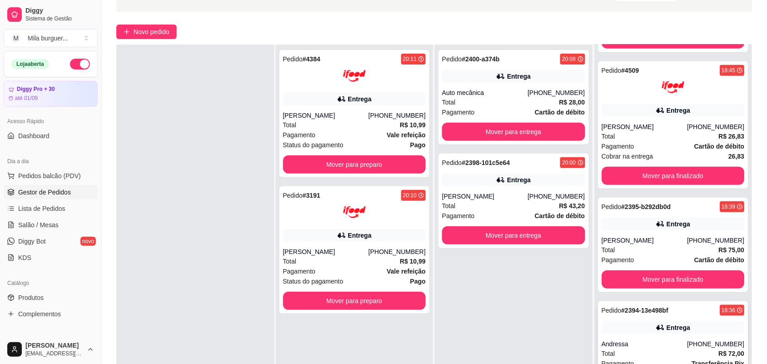
scroll to position [139, 0]
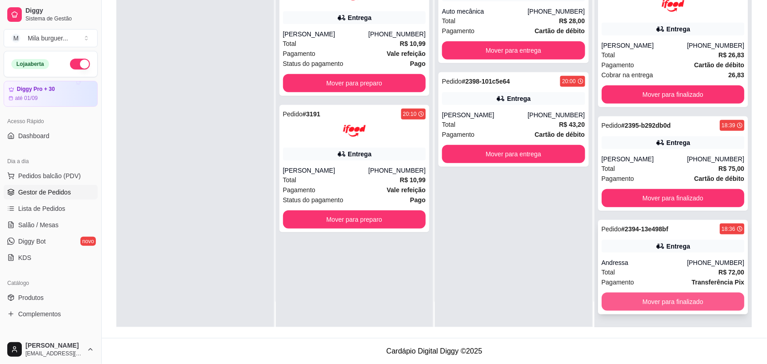
click at [640, 309] on button "Mover para finalizado" at bounding box center [673, 302] width 143 height 18
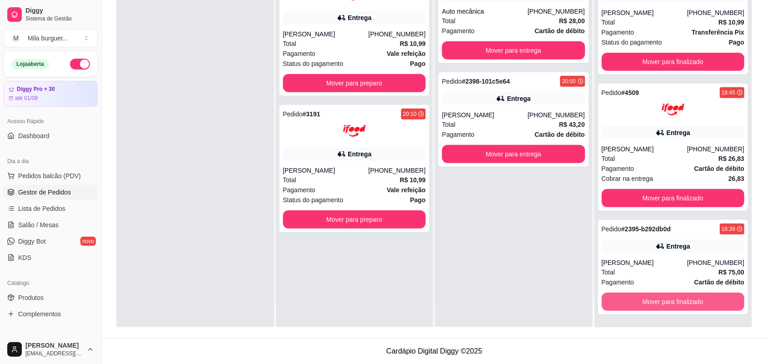
scroll to position [21, 0]
click at [641, 304] on button "Mover para finalizado" at bounding box center [673, 302] width 143 height 18
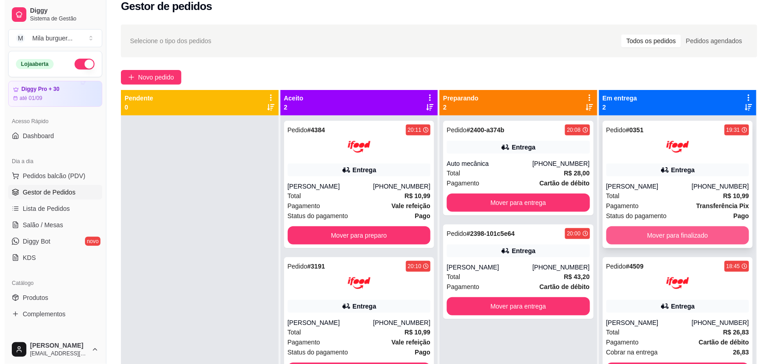
scroll to position [0, 0]
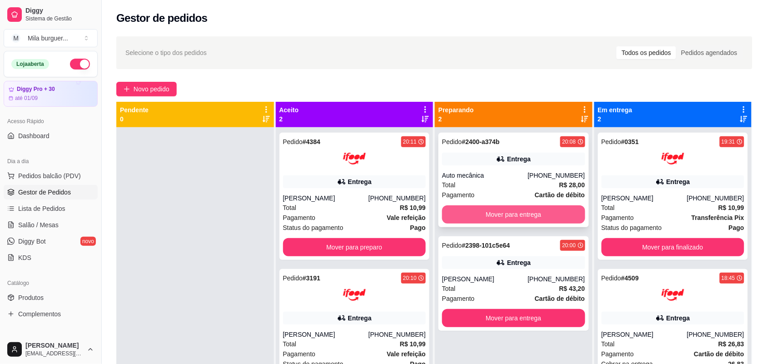
click at [535, 214] on button "Mover para entrega" at bounding box center [513, 214] width 143 height 18
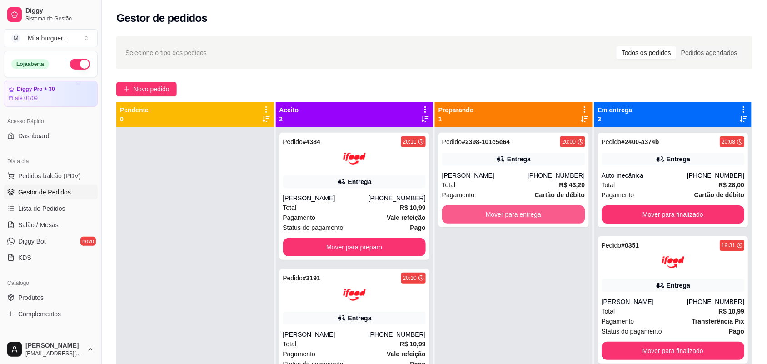
click at [535, 214] on button "Mover para entrega" at bounding box center [513, 214] width 143 height 18
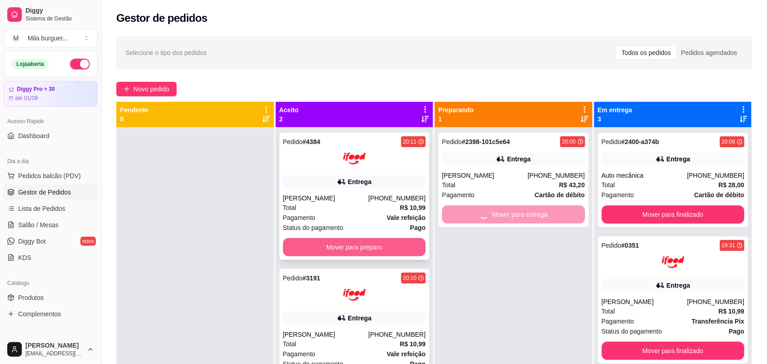
click at [396, 244] on button "Mover para preparo" at bounding box center [354, 247] width 143 height 18
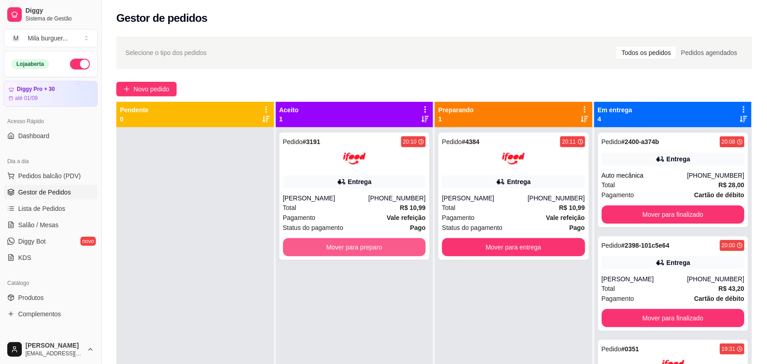
click at [396, 244] on button "Mover para preparo" at bounding box center [354, 247] width 143 height 18
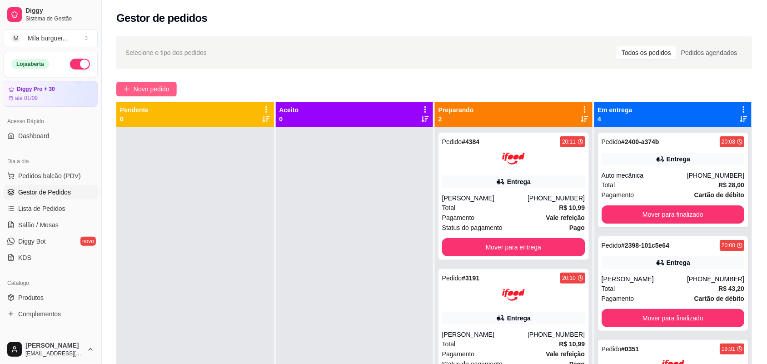
click at [164, 87] on span "Novo pedido" at bounding box center [152, 89] width 36 height 10
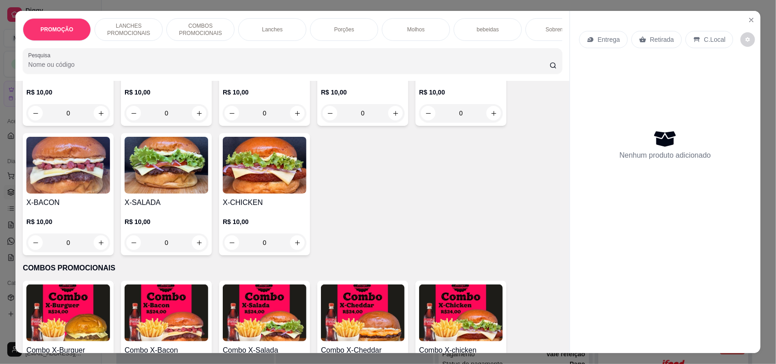
scroll to position [227, 0]
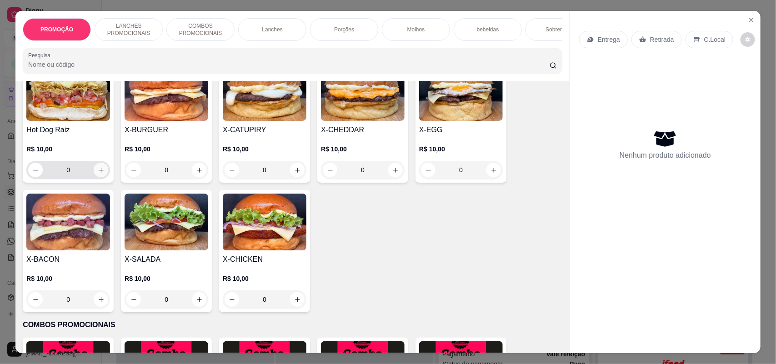
click at [99, 174] on icon "increase-product-quantity" at bounding box center [101, 170] width 7 height 7
type input "1"
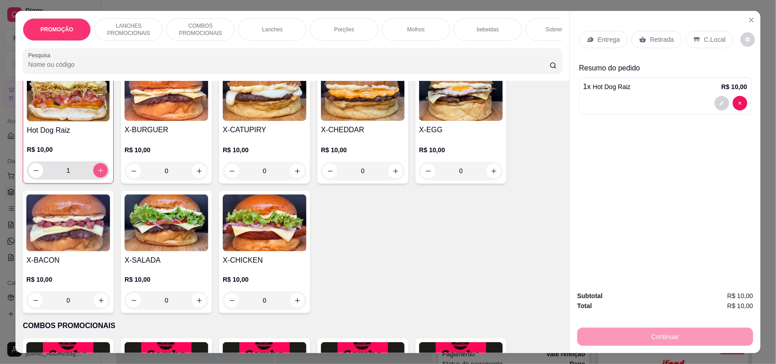
scroll to position [228, 0]
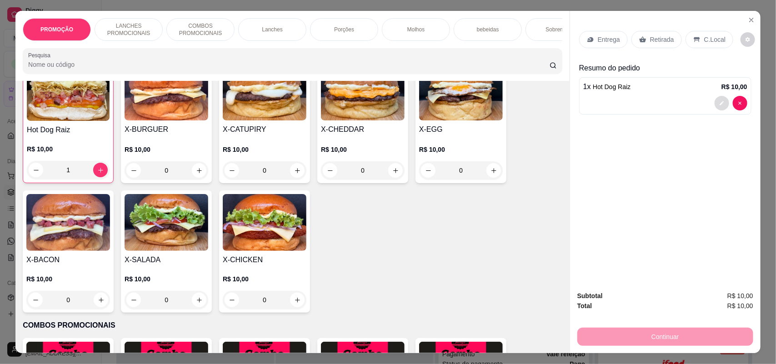
click at [714, 103] on button "decrease-product-quantity" at bounding box center [721, 103] width 15 height 15
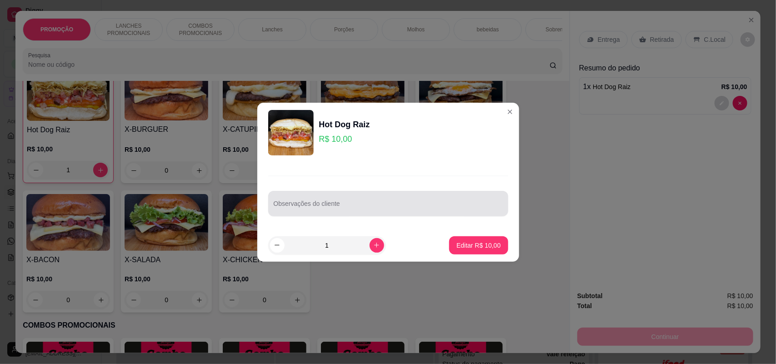
click at [423, 203] on input "Observações do cliente" at bounding box center [388, 207] width 229 height 9
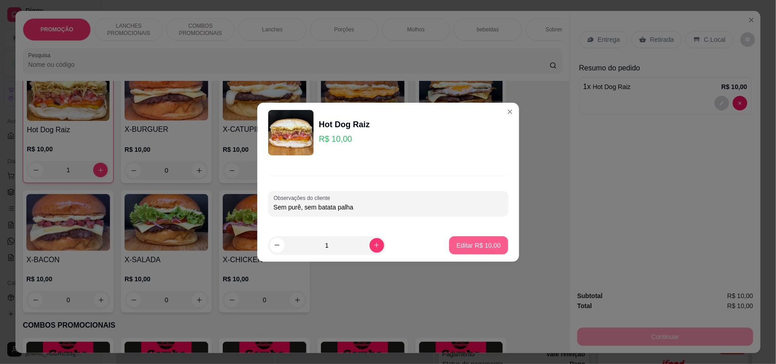
type input "Sem purê, sem batata palha"
click at [453, 253] on button "Editar R$ 10,00" at bounding box center [478, 245] width 59 height 18
type input "0"
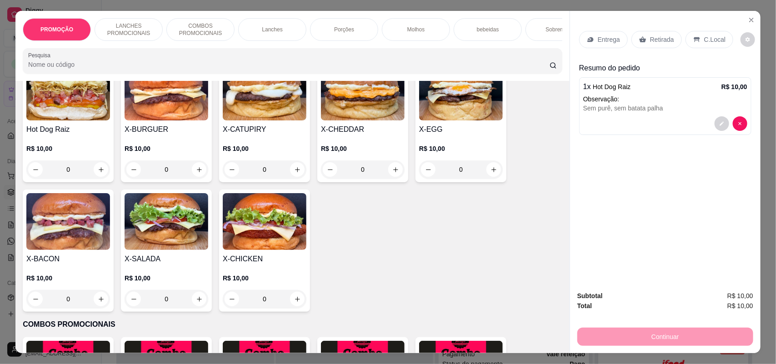
scroll to position [227, 0]
click at [335, 35] on div "Porções" at bounding box center [344, 29] width 68 height 23
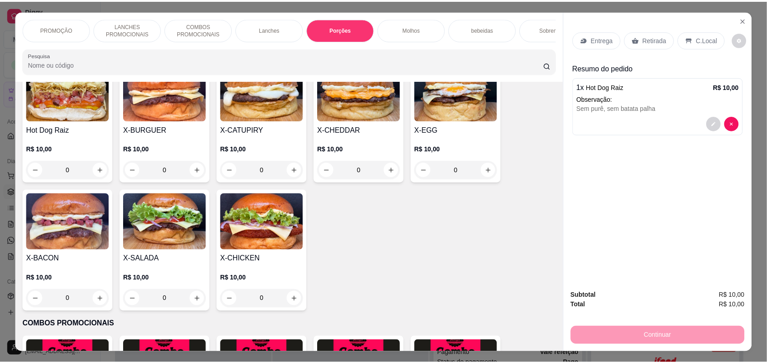
scroll to position [18, 0]
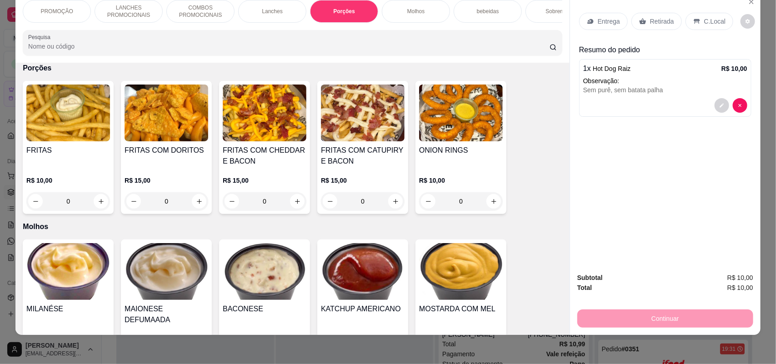
click at [95, 206] on div "0" at bounding box center [68, 201] width 84 height 18
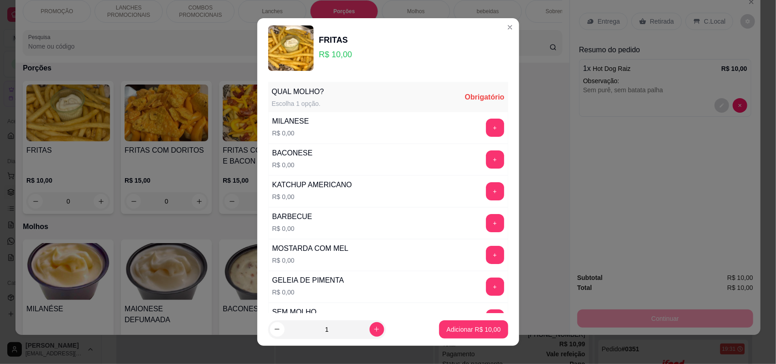
click at [355, 132] on div "MILANESE R$ 0,00 +" at bounding box center [388, 128] width 240 height 32
click at [486, 130] on button "+" at bounding box center [495, 128] width 18 height 18
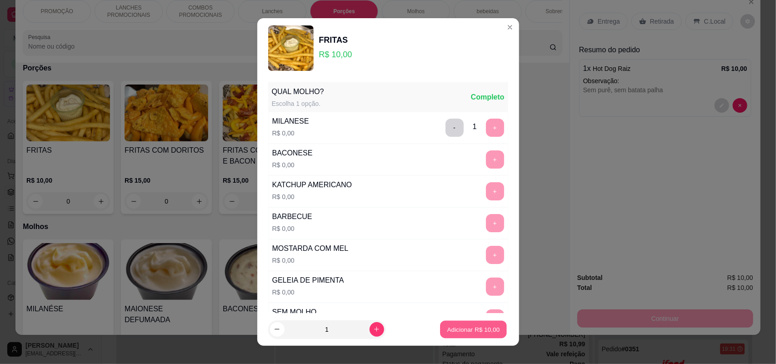
click at [457, 332] on p "Adicionar R$ 10,00" at bounding box center [473, 329] width 53 height 9
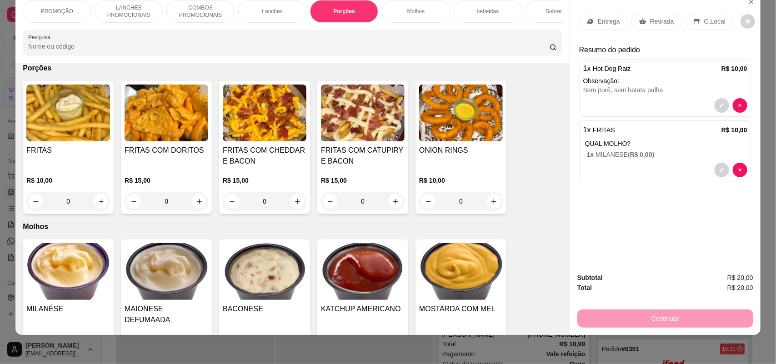
click at [610, 19] on p "Entrega" at bounding box center [608, 21] width 22 height 9
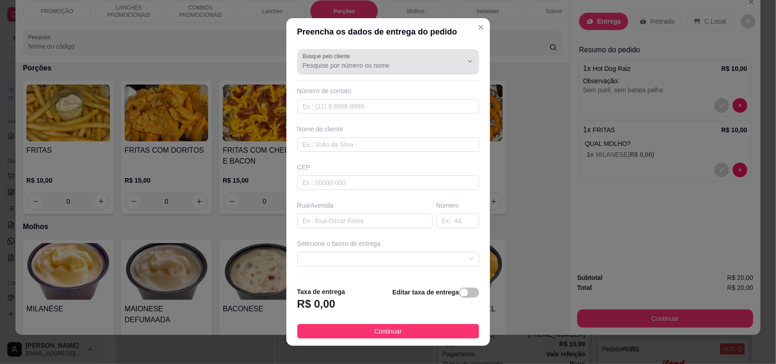
click at [387, 55] on div at bounding box center [388, 62] width 171 height 18
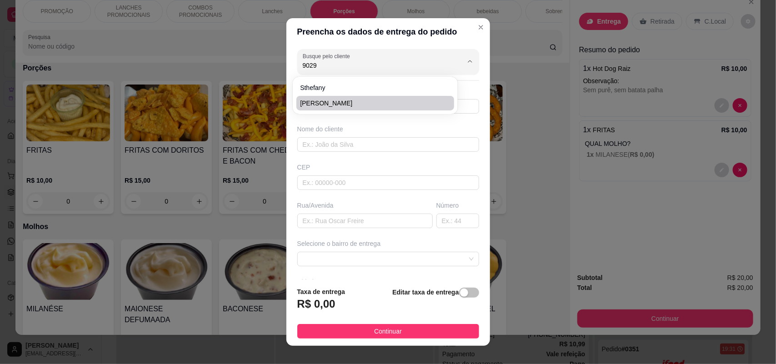
click at [369, 100] on span "[PERSON_NAME]" at bounding box center [370, 103] width 141 height 9
type input "[PERSON_NAME]"
type input "15997079029"
type input "[PERSON_NAME]"
type input "Rua [PERSON_NAME]"
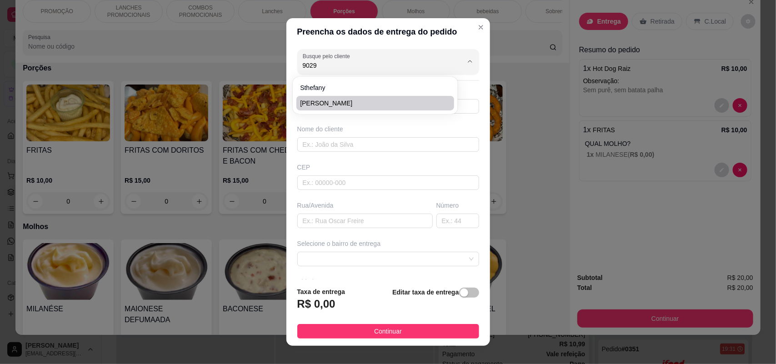
type input "149"
type input "SOROCABA"
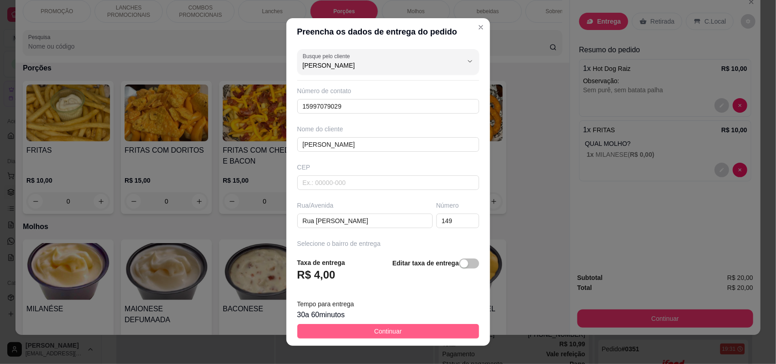
type input "[PERSON_NAME]"
click at [363, 328] on button "Continuar" at bounding box center [388, 331] width 182 height 15
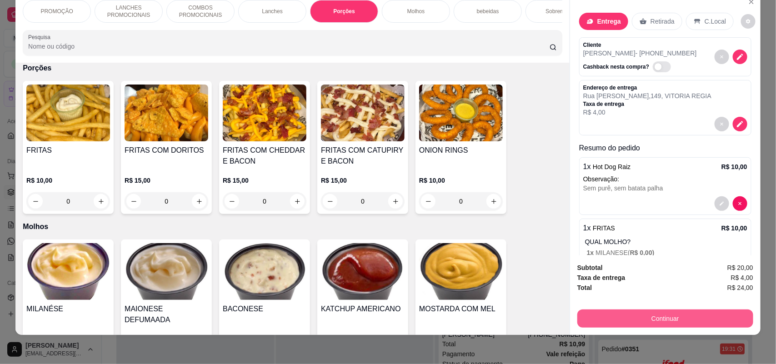
click at [685, 314] on button "Continuar" at bounding box center [665, 318] width 176 height 18
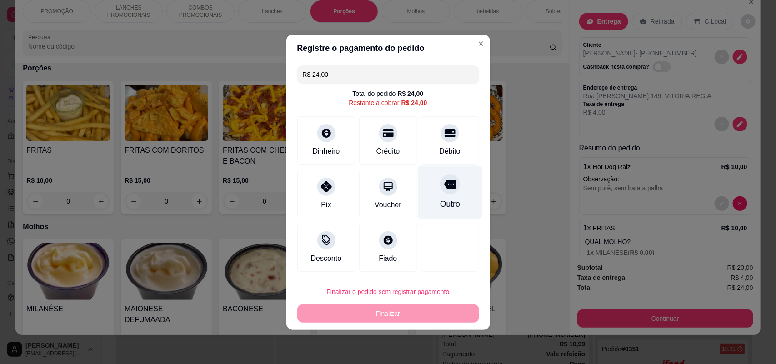
click at [461, 207] on div "Outro" at bounding box center [450, 191] width 64 height 53
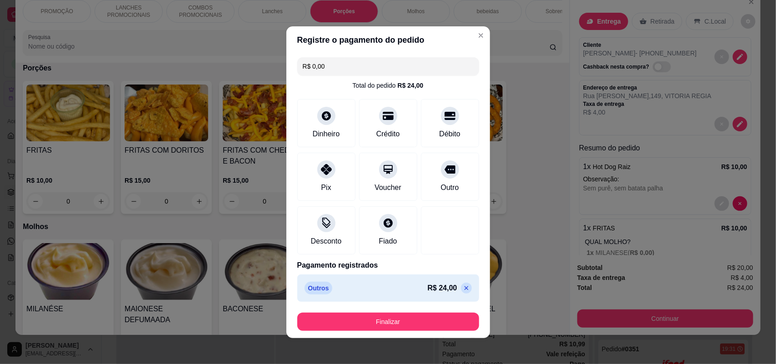
click at [431, 321] on button "Finalizar" at bounding box center [388, 322] width 182 height 18
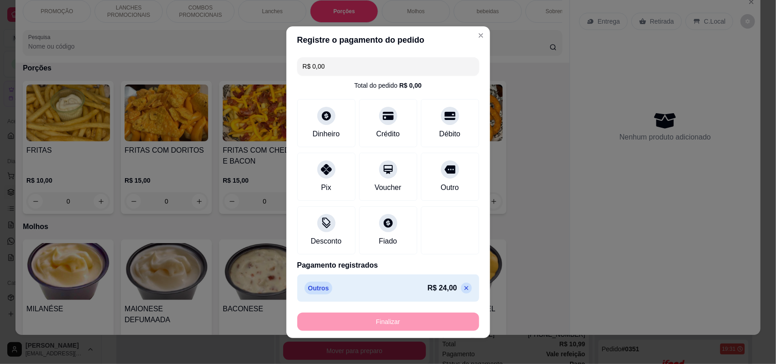
type input "-R$ 24,00"
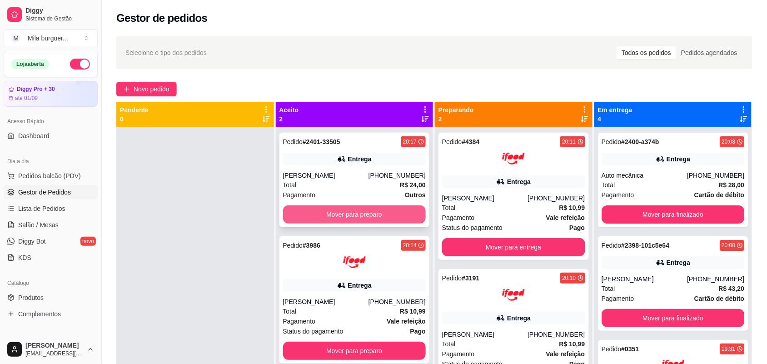
click at [380, 221] on button "Mover para preparo" at bounding box center [354, 214] width 143 height 18
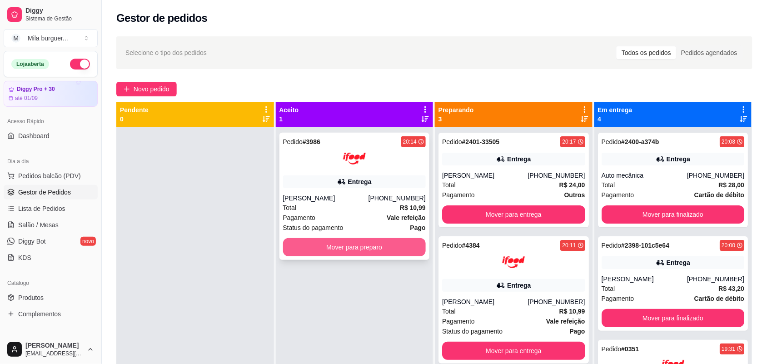
click at [393, 245] on button "Mover para preparo" at bounding box center [354, 247] width 143 height 18
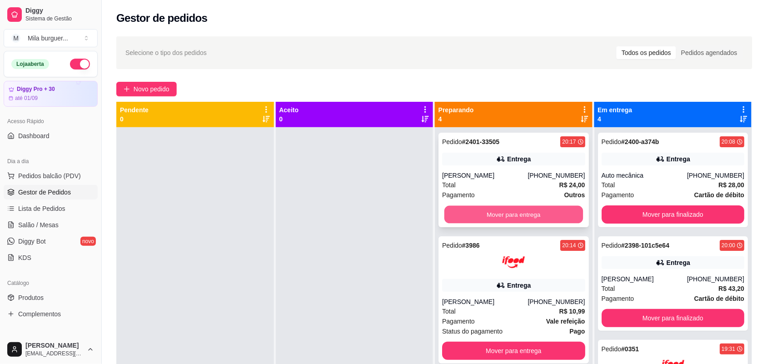
click at [496, 219] on button "Mover para entrega" at bounding box center [513, 215] width 139 height 18
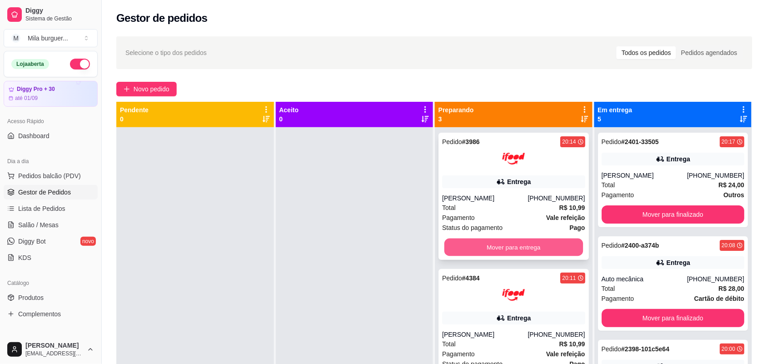
click at [494, 239] on button "Mover para entrega" at bounding box center [513, 248] width 139 height 18
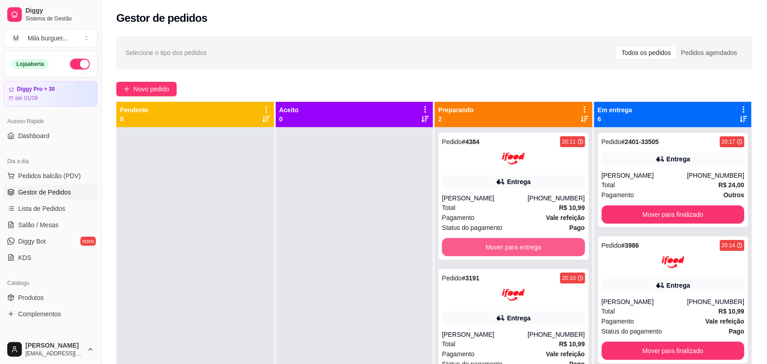
click at [500, 252] on button "Mover para entrega" at bounding box center [513, 247] width 143 height 18
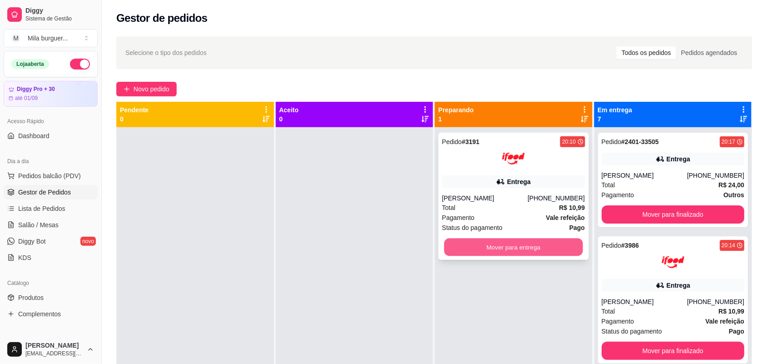
click at [500, 241] on button "Mover para entrega" at bounding box center [513, 248] width 139 height 18
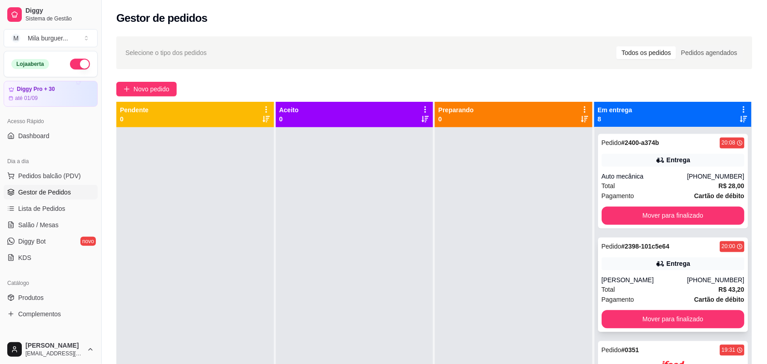
scroll to position [639, 0]
